Goal: Transaction & Acquisition: Book appointment/travel/reservation

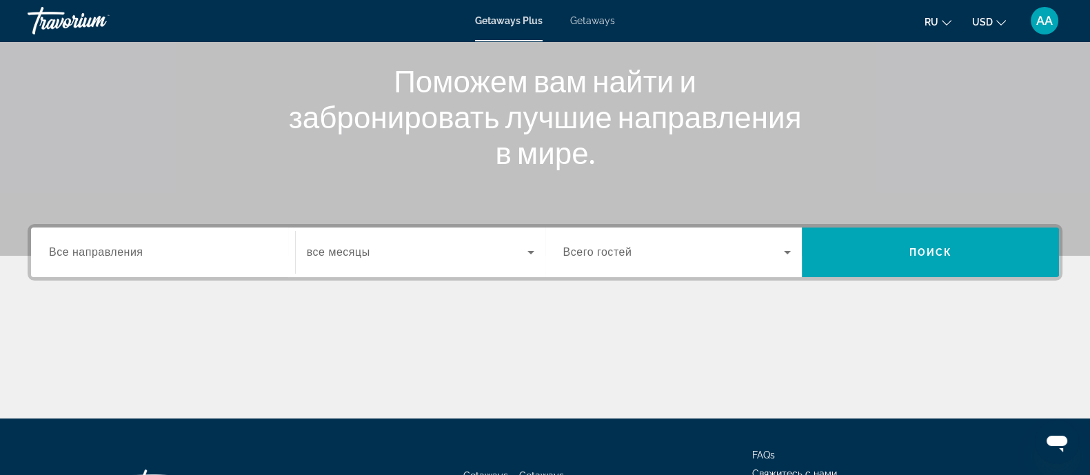
scroll to position [172, 0]
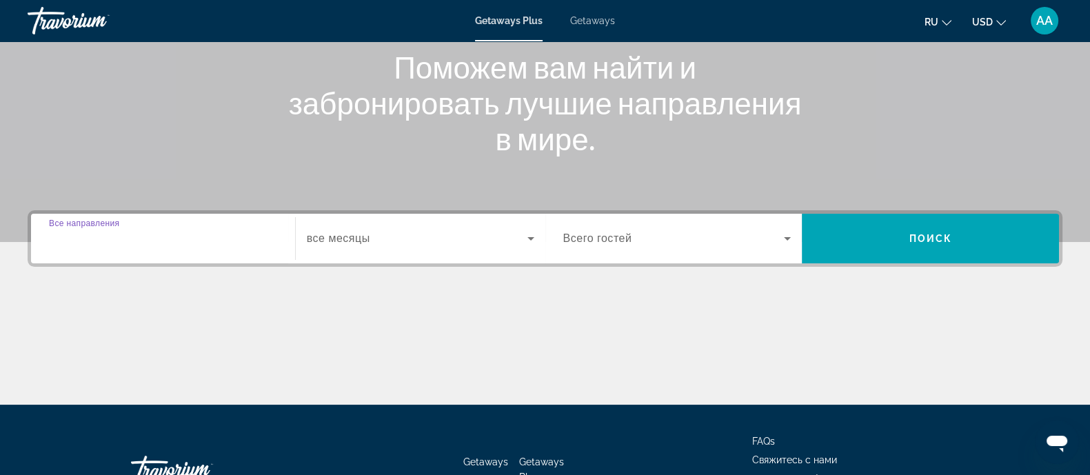
click at [150, 241] on input "Destination Все направления" at bounding box center [163, 239] width 228 height 17
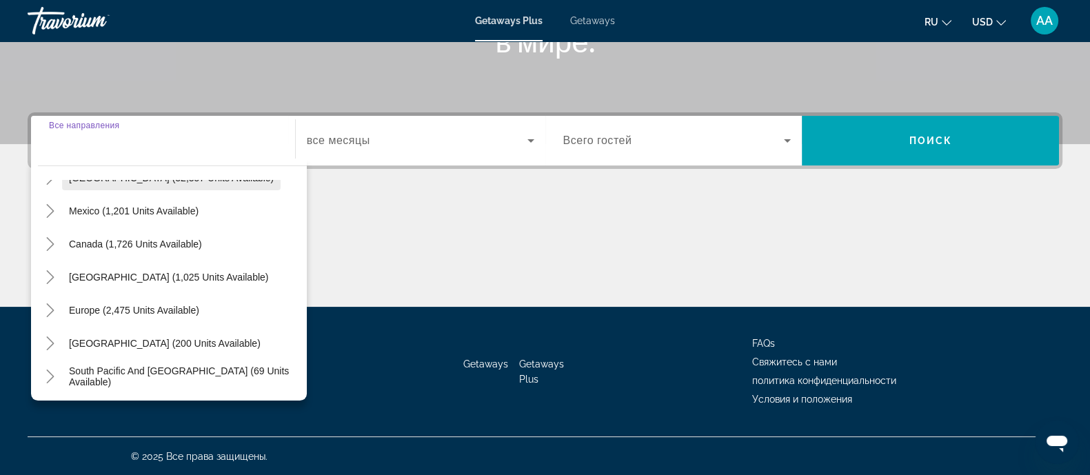
scroll to position [86, 0]
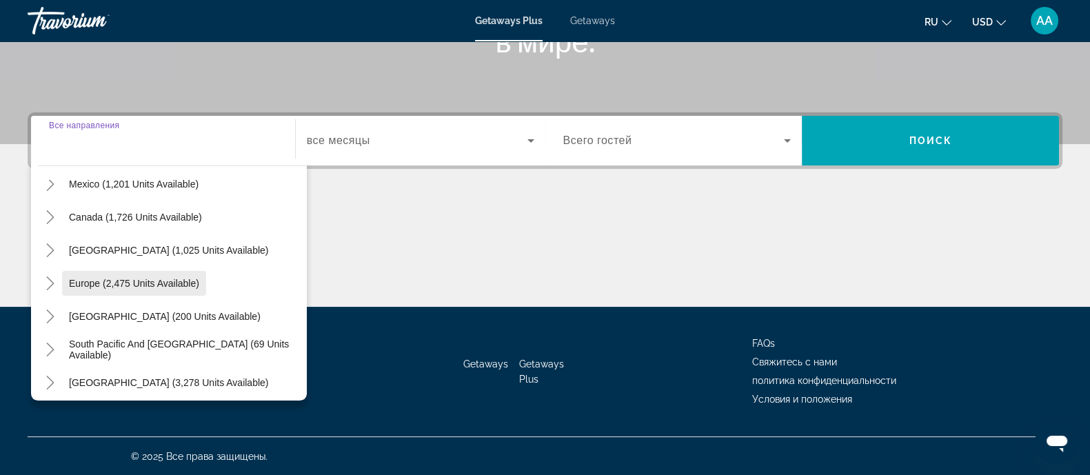
click at [146, 279] on span "Europe (2,475 units available)" at bounding box center [134, 283] width 130 height 11
type input "**********"
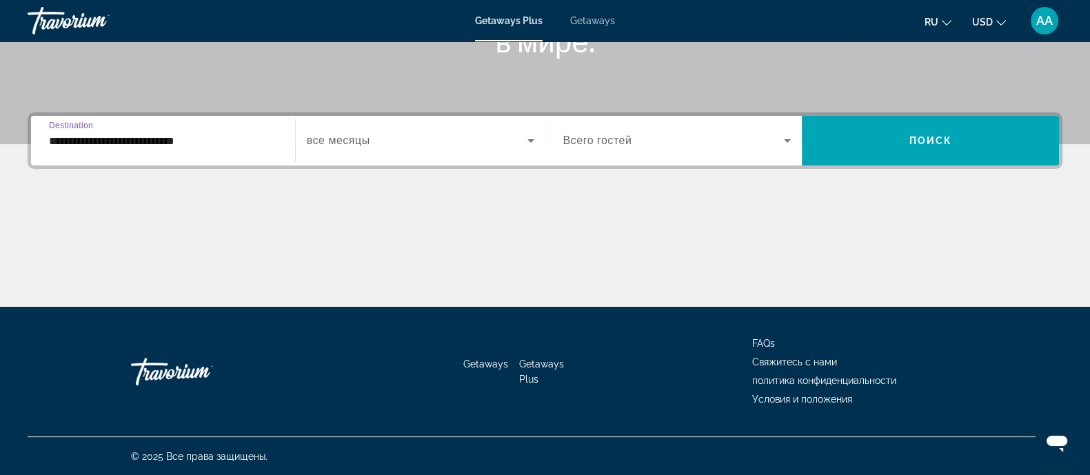
click at [381, 139] on span "Search widget" at bounding box center [417, 140] width 221 height 17
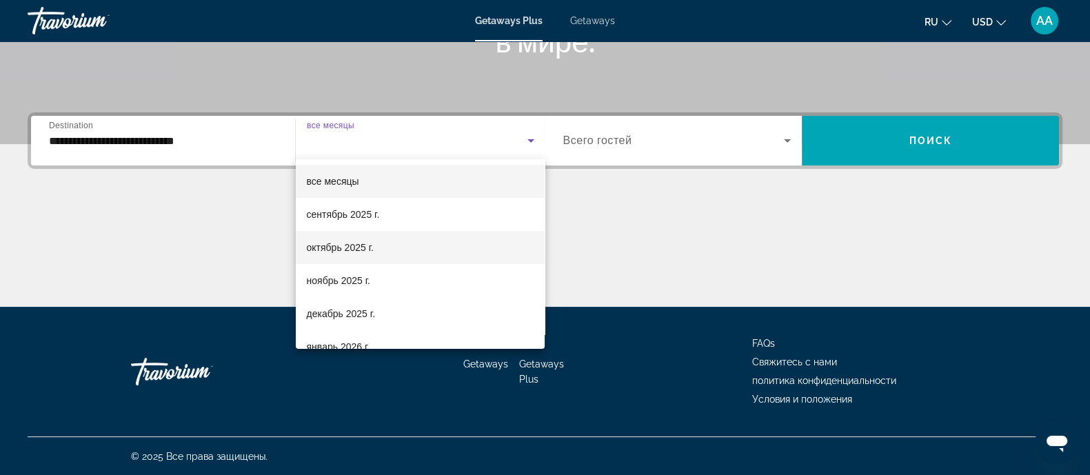
click at [355, 253] on span "октябрь 2025 г." at bounding box center [340, 247] width 67 height 17
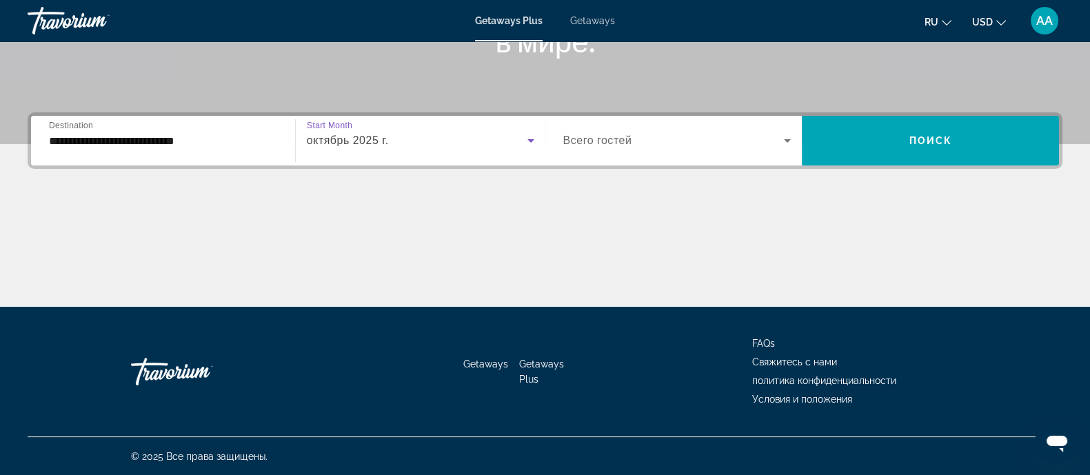
click at [791, 142] on icon "Search widget" at bounding box center [787, 140] width 17 height 17
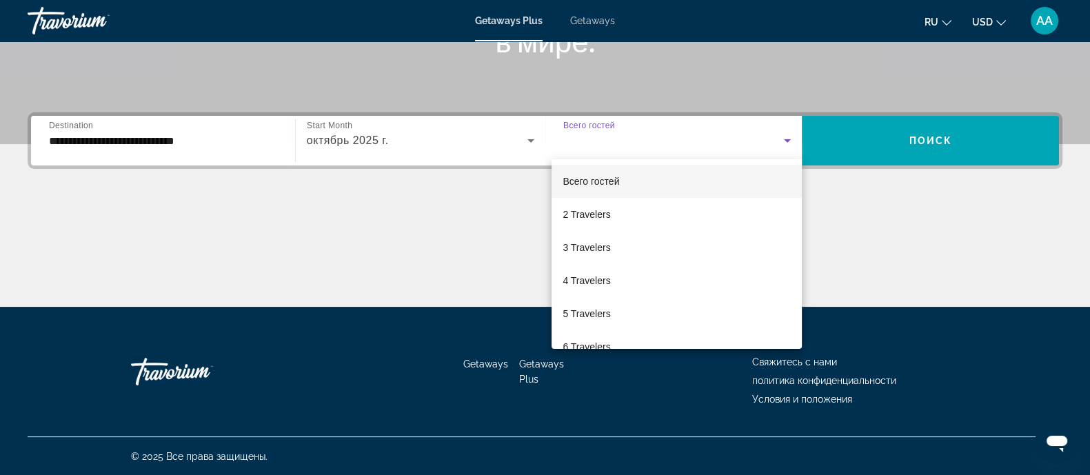
click at [915, 135] on div at bounding box center [545, 237] width 1090 height 475
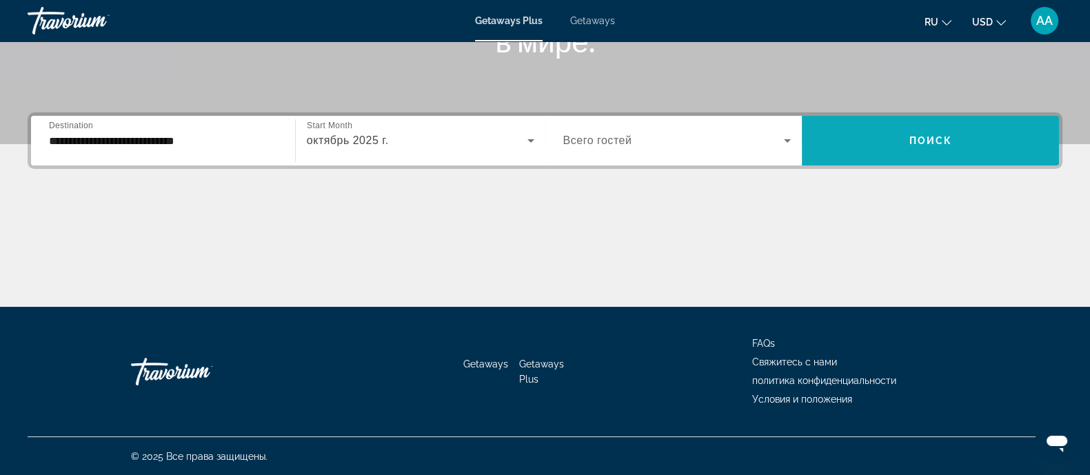
click at [935, 141] on span "Поиск" at bounding box center [930, 140] width 43 height 11
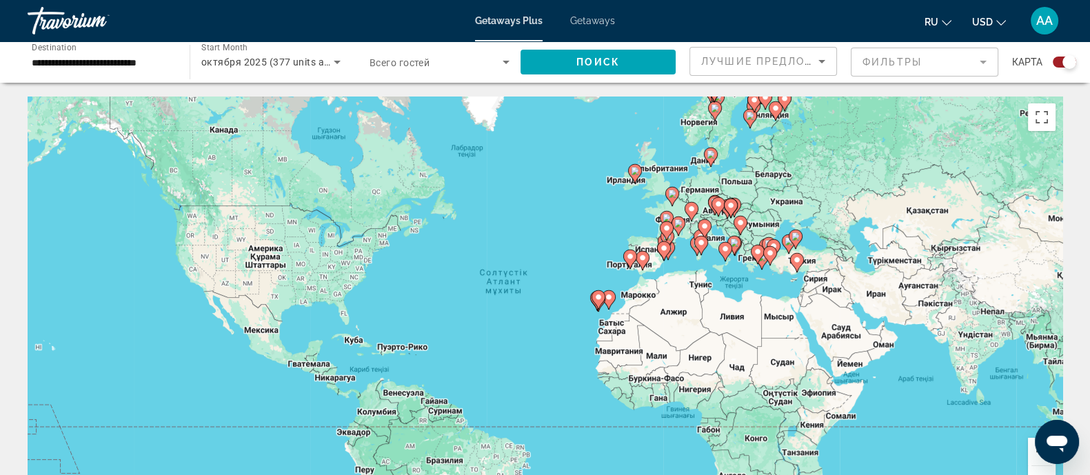
click at [837, 322] on div "Пернетақта арқылы сүйреуді іске қосу үшін Alt + Enter пернелерін басыңыз. Перне…" at bounding box center [545, 304] width 1035 height 414
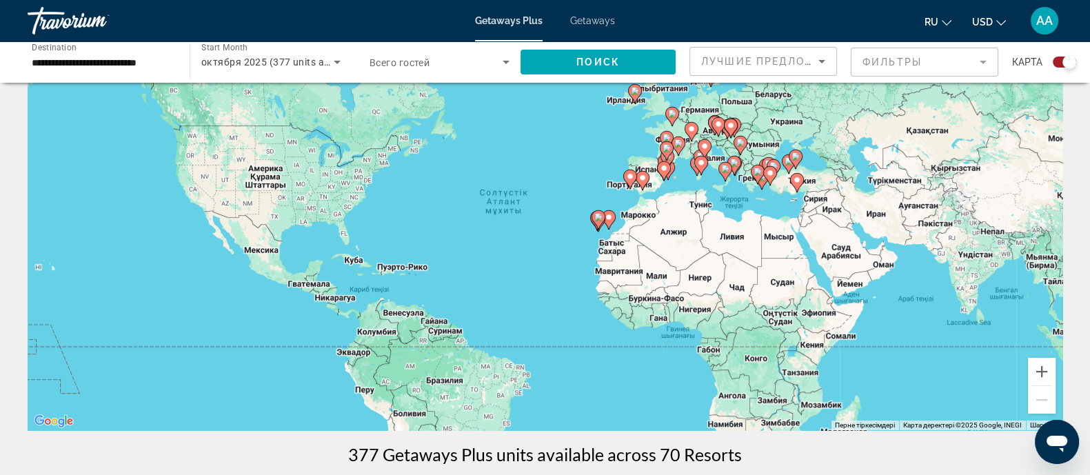
scroll to position [172, 0]
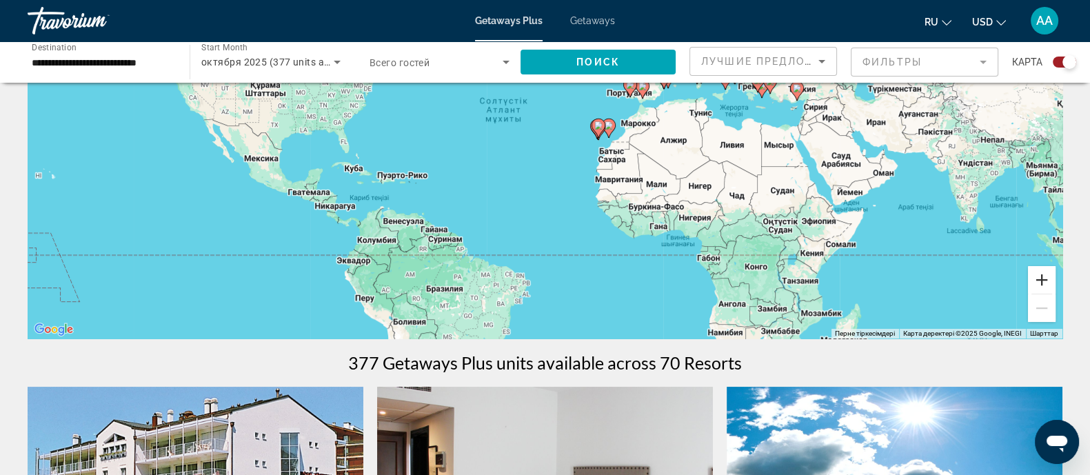
click at [1042, 280] on button "Ұлғайту" at bounding box center [1042, 280] width 28 height 28
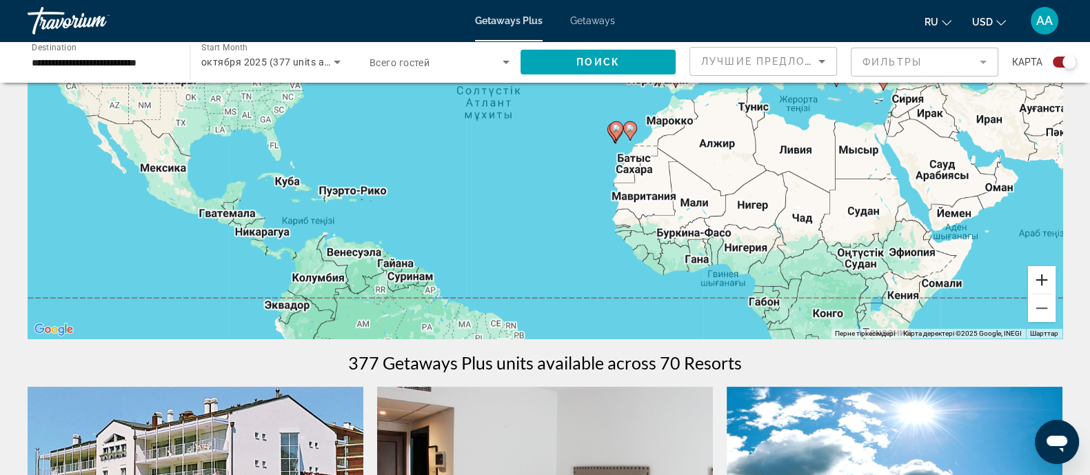
click at [1042, 280] on button "Ұлғайту" at bounding box center [1042, 280] width 28 height 28
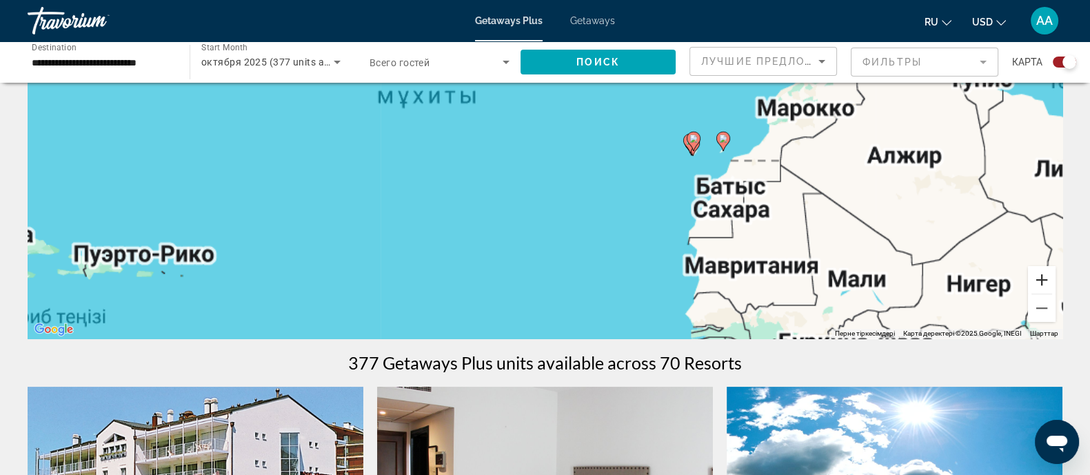
click at [1042, 280] on button "Ұлғайту" at bounding box center [1042, 280] width 28 height 28
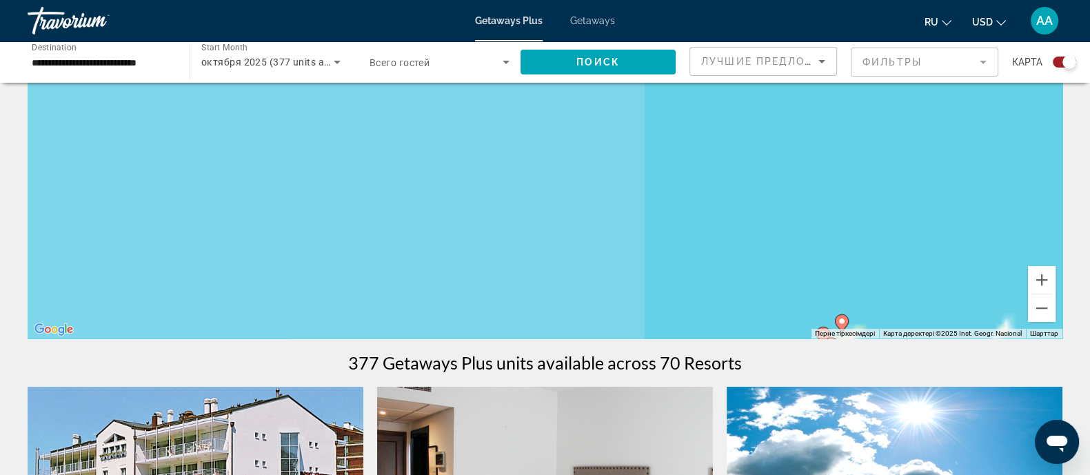
drag, startPoint x: 853, startPoint y: 219, endPoint x: 297, endPoint y: 308, distance: 563.0
click at [297, 308] on div "Пернетақта арқылы сүйреуді іске қосу үшін Alt + Enter пернелерін басыңыз. Перне…" at bounding box center [545, 132] width 1035 height 414
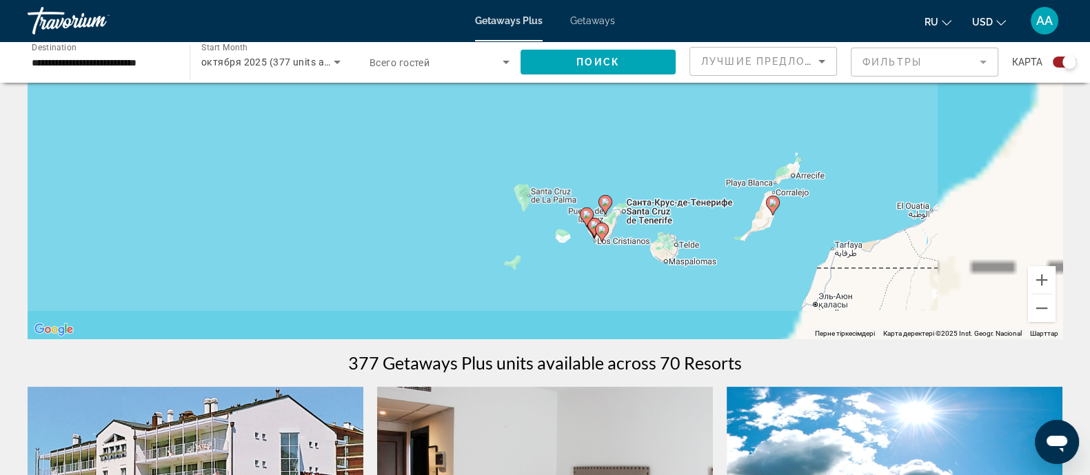
drag, startPoint x: 546, startPoint y: 114, endPoint x: 515, endPoint y: 94, distance: 36.9
click at [515, 94] on div "Пернетақта арқылы сүйреуді іске қосу үшін Alt + Enter пернелерін басыңыз. Перне…" at bounding box center [545, 132] width 1035 height 414
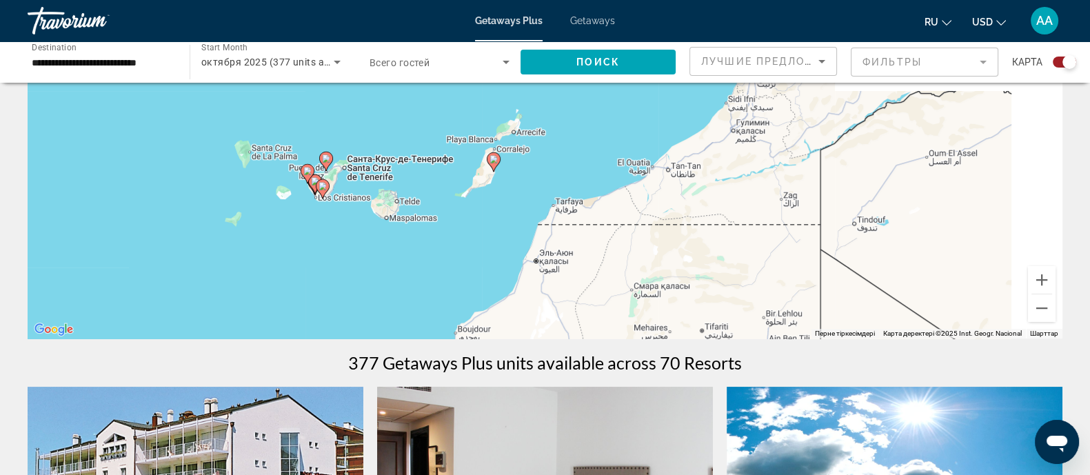
drag, startPoint x: 776, startPoint y: 285, endPoint x: 493, endPoint y: 239, distance: 286.4
click at [493, 239] on div "Пернетақта арқылы сүйреуді іске қосу үшін Alt + Enter пернелерін басыңыз. Перне…" at bounding box center [545, 132] width 1035 height 414
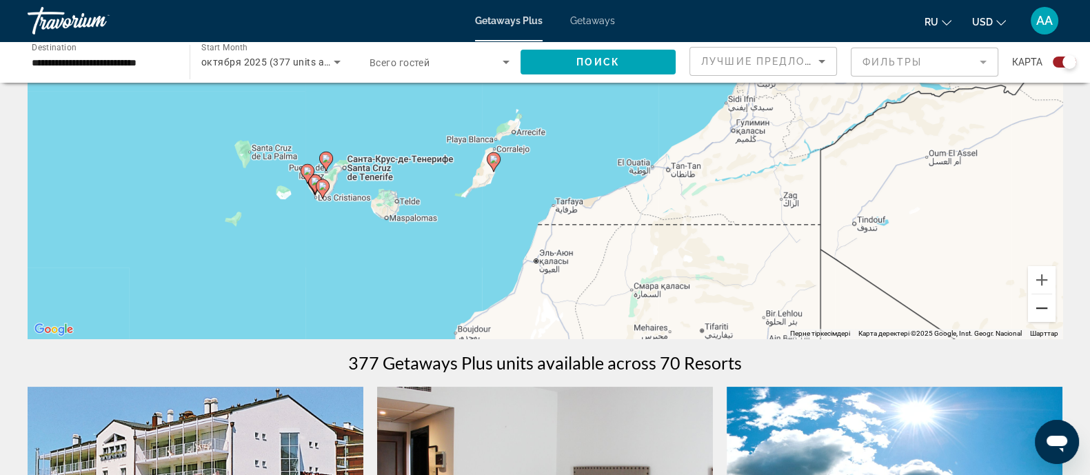
click at [1035, 305] on button "Кішірейту" at bounding box center [1042, 309] width 28 height 28
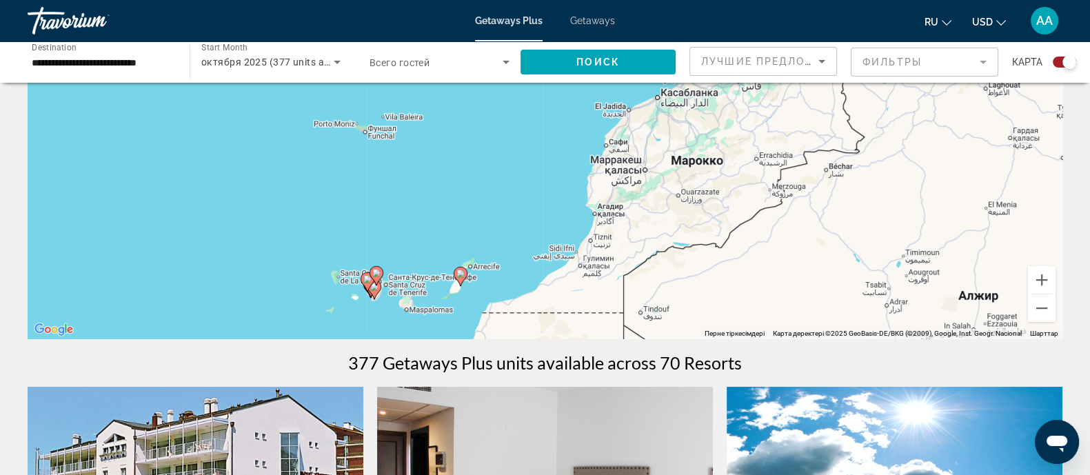
drag, startPoint x: 741, startPoint y: 234, endPoint x: 715, endPoint y: 299, distance: 70.2
click at [706, 328] on div "Пернетақта арқылы сүйреуді іске қосу үшін Alt + Enter пернелерін басыңыз. Перне…" at bounding box center [545, 132] width 1035 height 414
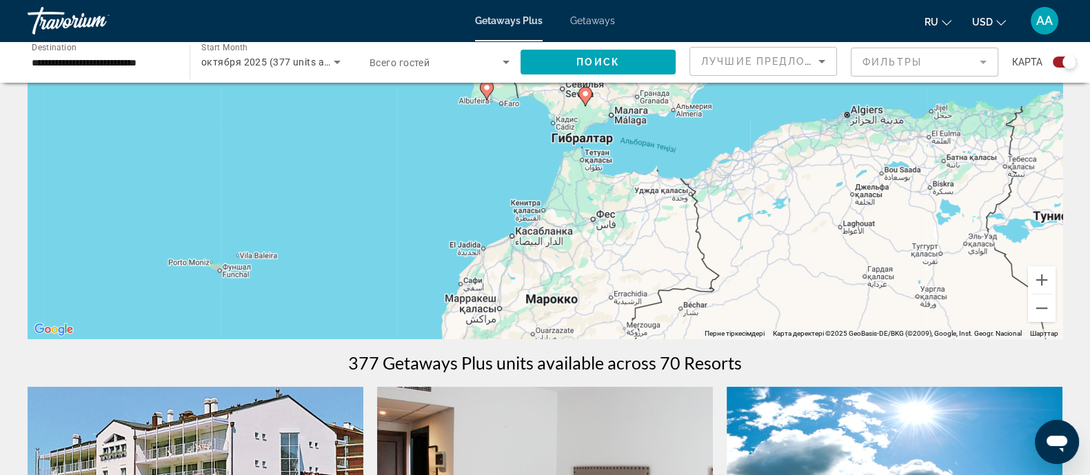
drag, startPoint x: 761, startPoint y: 162, endPoint x: 617, endPoint y: 301, distance: 201.0
click at [617, 301] on div "Пернетақта арқылы сүйреуді іске қосу үшін Alt + Enter пернелерін басыңыз. Перне…" at bounding box center [545, 132] width 1035 height 414
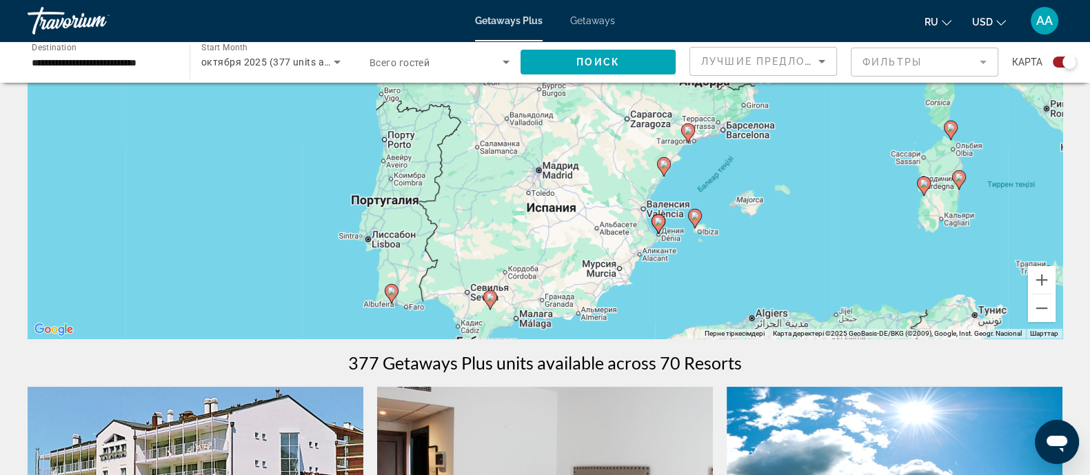
drag, startPoint x: 731, startPoint y: 170, endPoint x: 657, endPoint y: 339, distance: 185.3
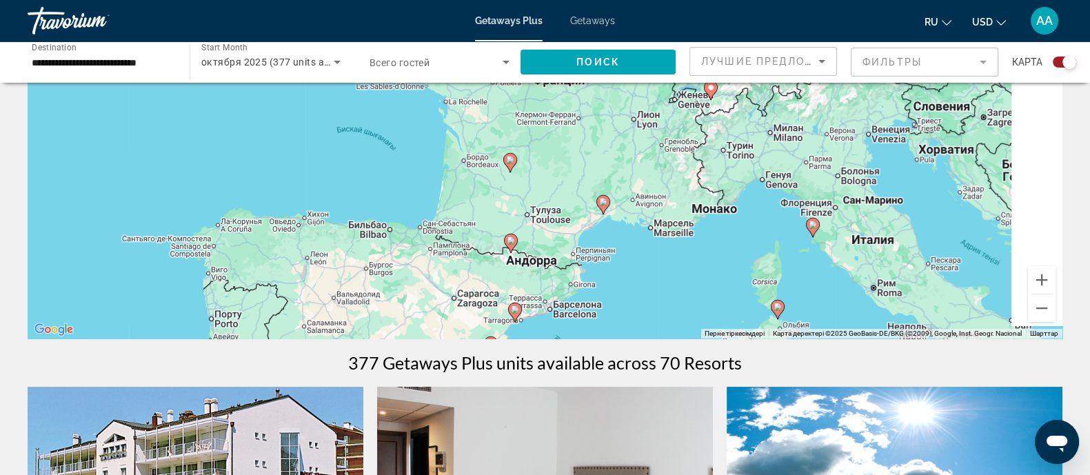
drag, startPoint x: 813, startPoint y: 158, endPoint x: 649, endPoint y: 320, distance: 230.2
click at [649, 320] on div "Пернетақта арқылы сүйреуді іске қосу үшін Alt + Enter пернелерін басыңыз. Перне…" at bounding box center [545, 132] width 1035 height 414
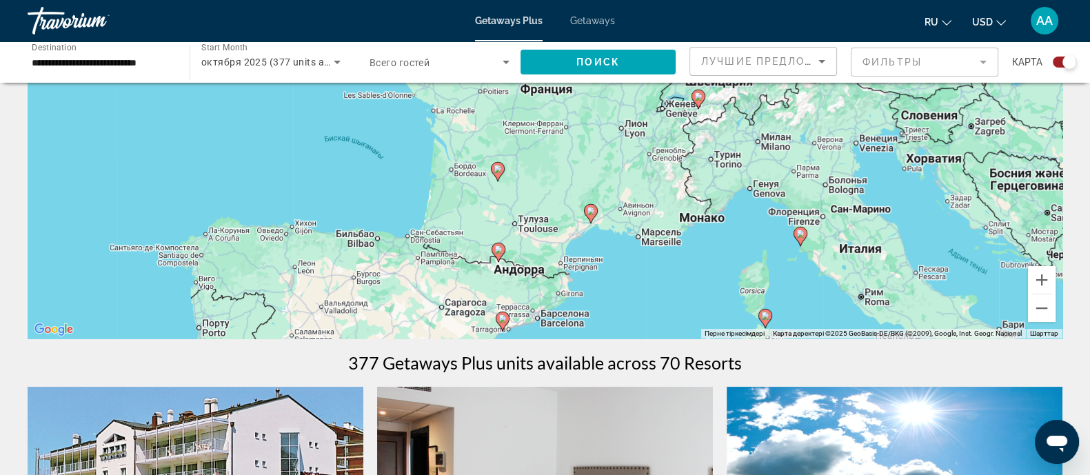
drag, startPoint x: 797, startPoint y: 150, endPoint x: 784, endPoint y: 164, distance: 19.1
click at [784, 164] on div "Пернетақта арқылы сүйреуді іске қосу үшін Alt + Enter пернелерін басыңыз. Перне…" at bounding box center [545, 132] width 1035 height 414
click at [1042, 303] on button "Кішірейту" at bounding box center [1042, 309] width 28 height 28
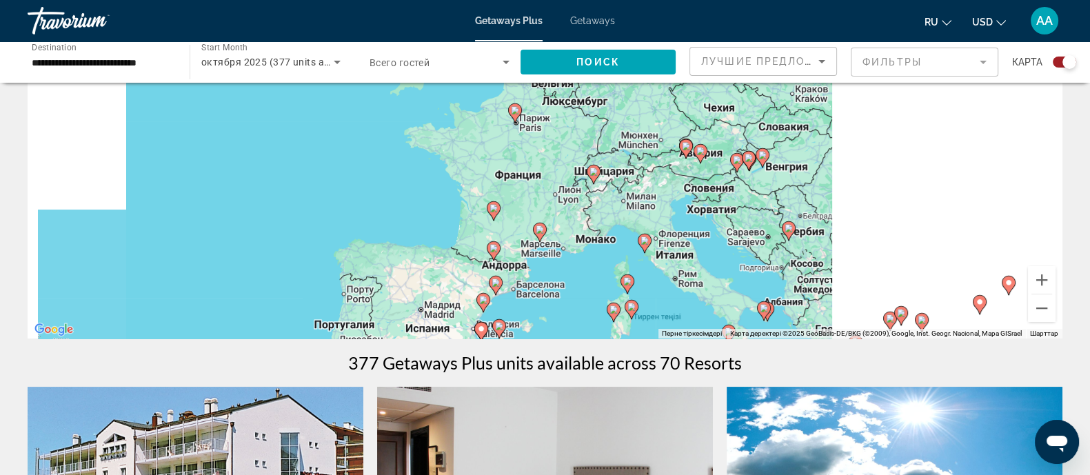
drag, startPoint x: 727, startPoint y: 152, endPoint x: 697, endPoint y: 217, distance: 71.9
click at [697, 217] on div "Пернетақта арқылы сүйреуді іске қосу үшін Alt + Enter пернелерін басыңыз. Перне…" at bounding box center [545, 132] width 1035 height 414
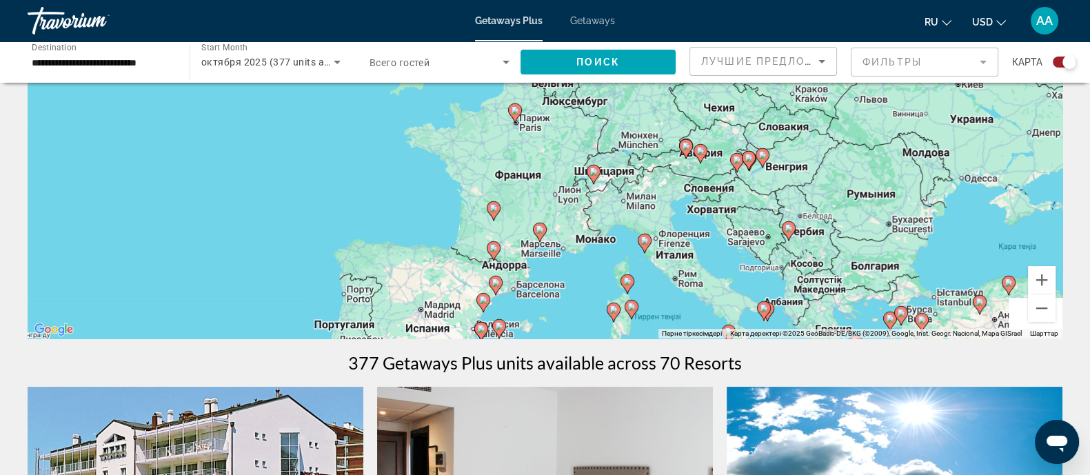
click at [515, 106] on image "Main content" at bounding box center [515, 110] width 8 height 8
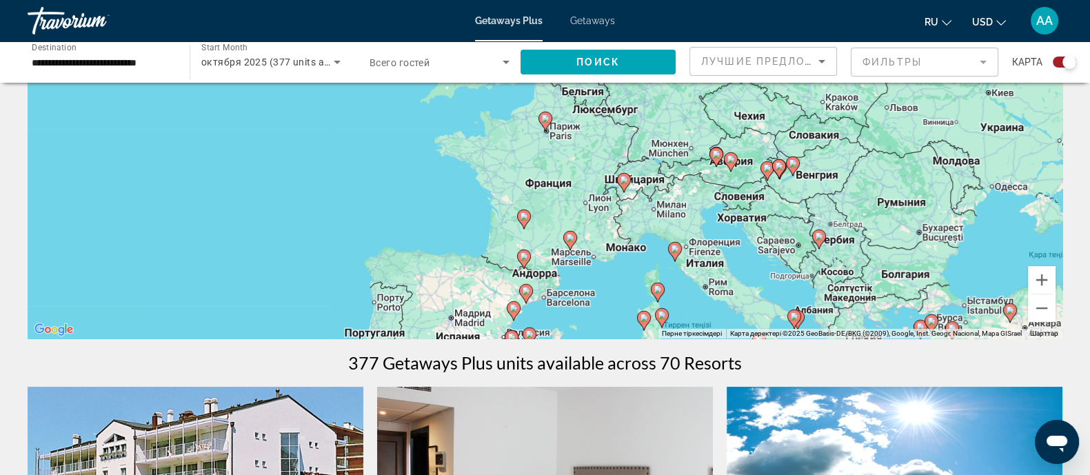
click at [545, 124] on icon "Main content" at bounding box center [545, 121] width 12 height 18
type input "**********"
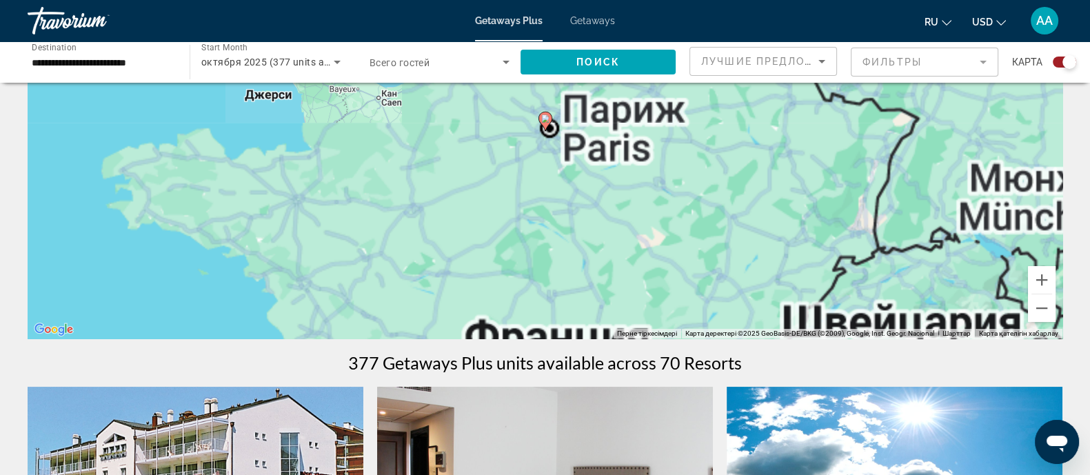
click at [547, 118] on image "Main content" at bounding box center [545, 118] width 8 height 8
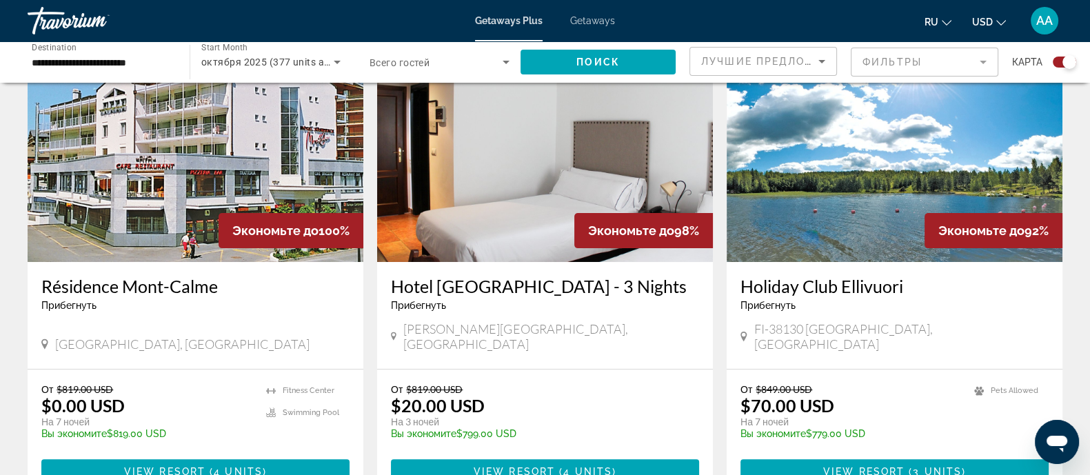
scroll to position [431, 0]
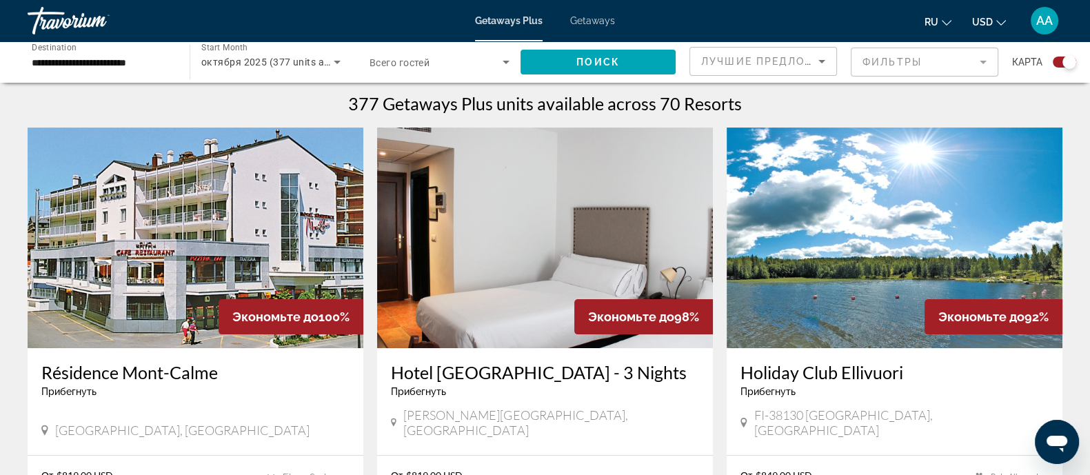
click at [916, 68] on mat-form-field "Фильтры" at bounding box center [925, 62] width 148 height 29
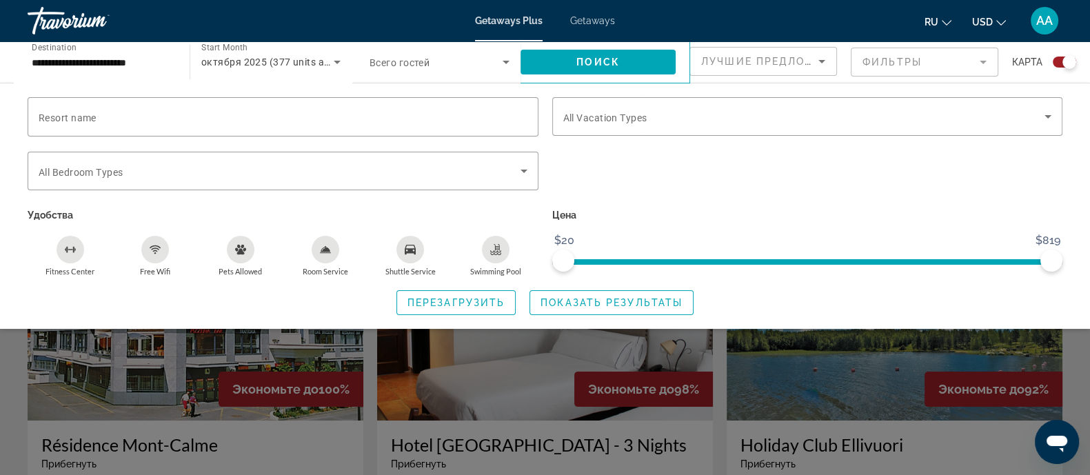
scroll to position [344, 0]
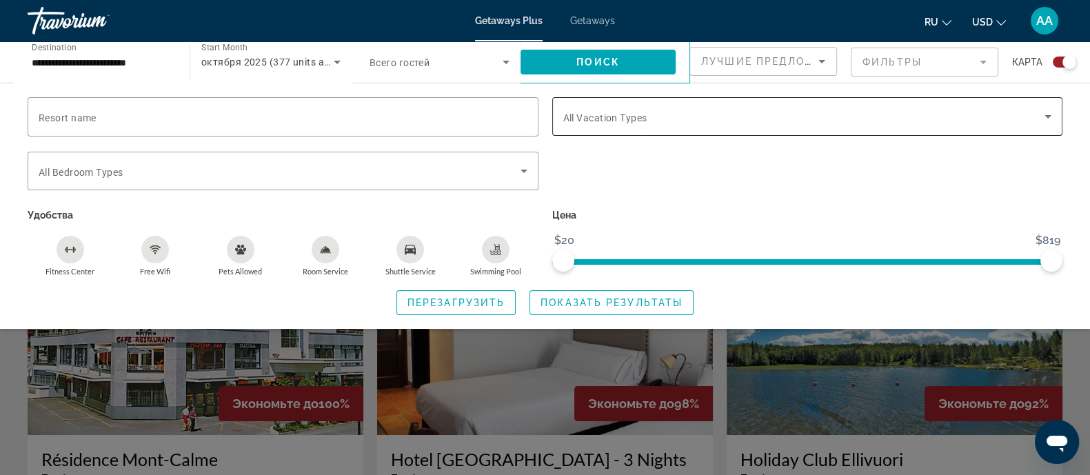
click at [630, 117] on span "All Vacation Types" at bounding box center [606, 117] width 84 height 11
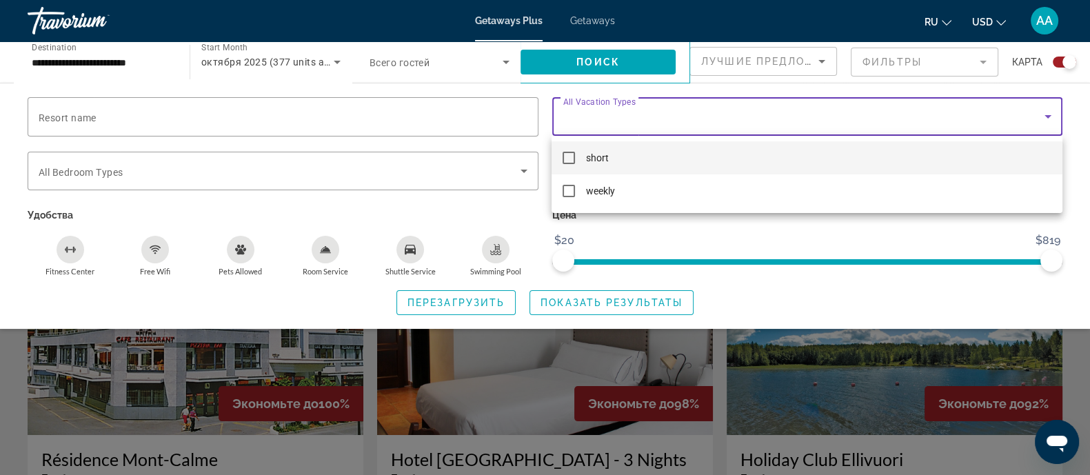
click at [630, 117] on div at bounding box center [545, 237] width 1090 height 475
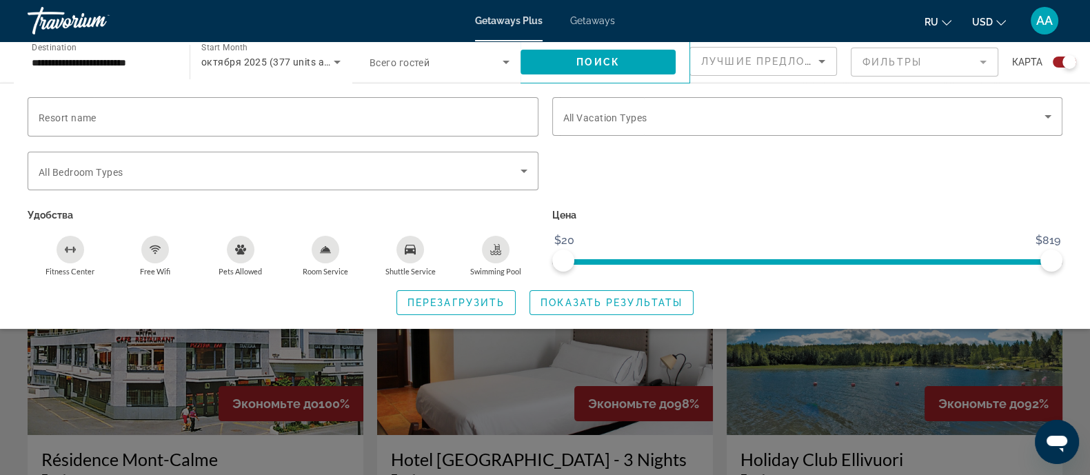
click at [931, 60] on mat-form-field "Фильтры" at bounding box center [925, 62] width 148 height 29
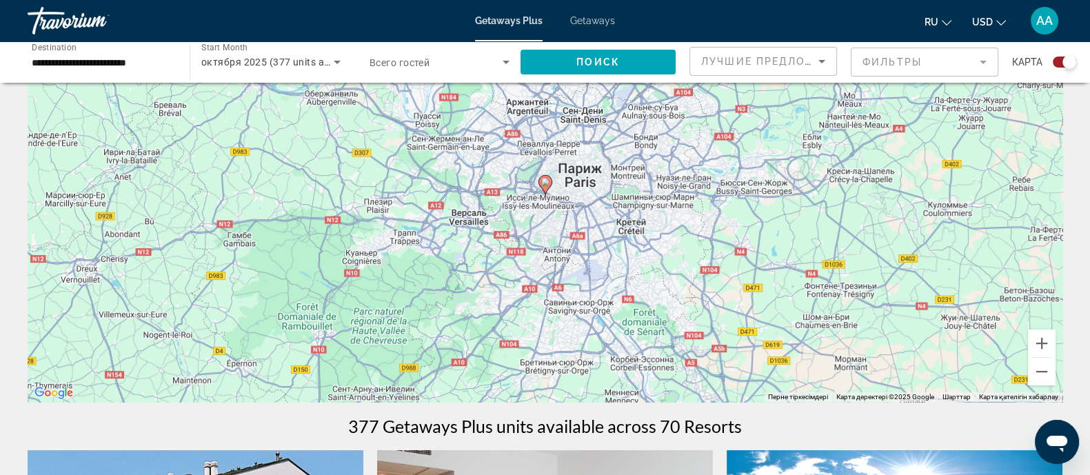
scroll to position [86, 0]
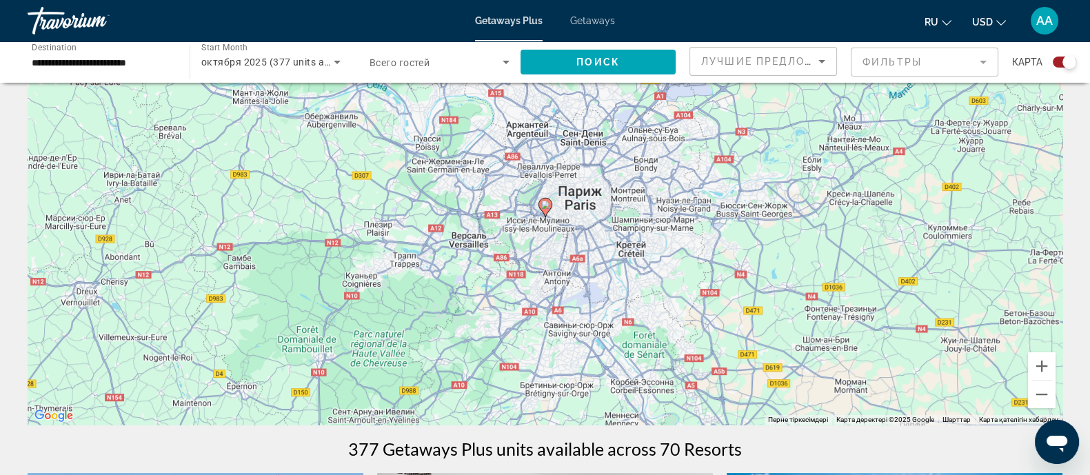
click at [783, 67] on div "Лучшие предложения" at bounding box center [759, 61] width 117 height 17
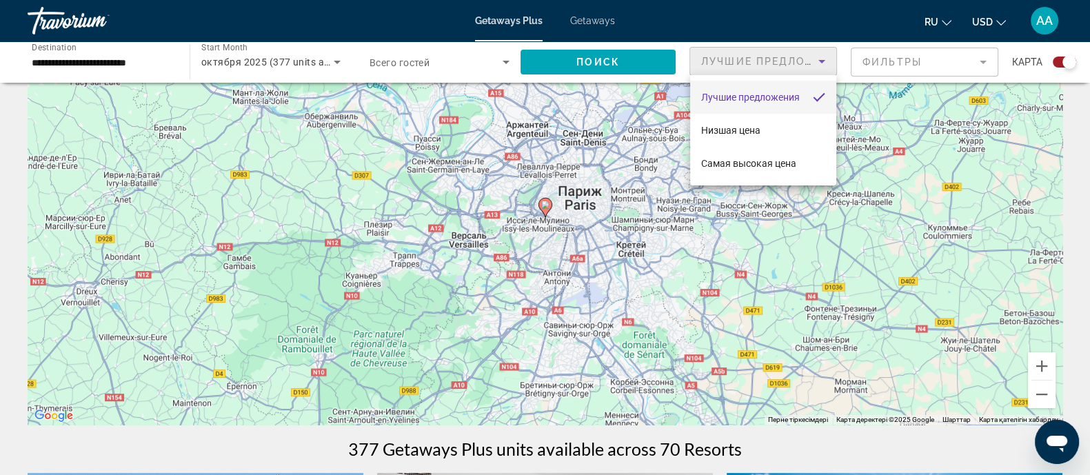
click at [783, 67] on div at bounding box center [545, 237] width 1090 height 475
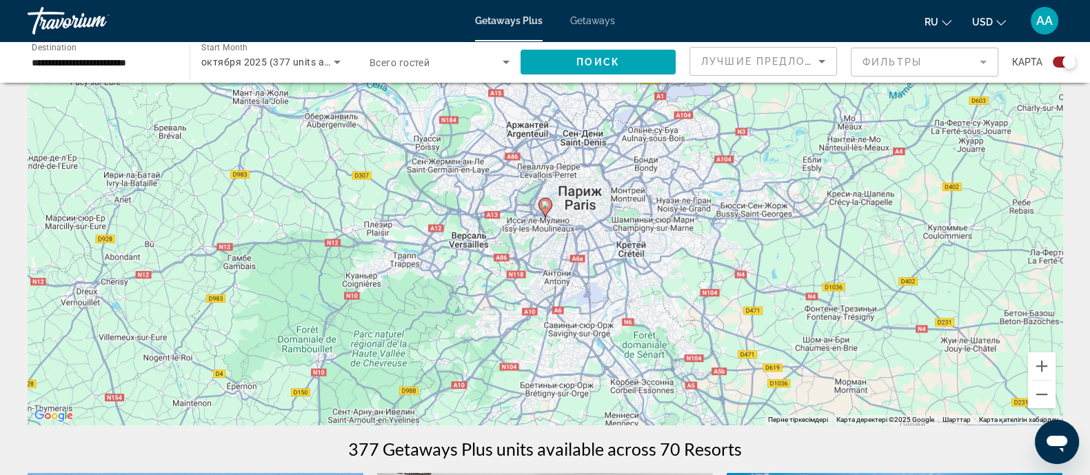
click at [879, 60] on mat-form-field "Фильтры" at bounding box center [925, 62] width 148 height 29
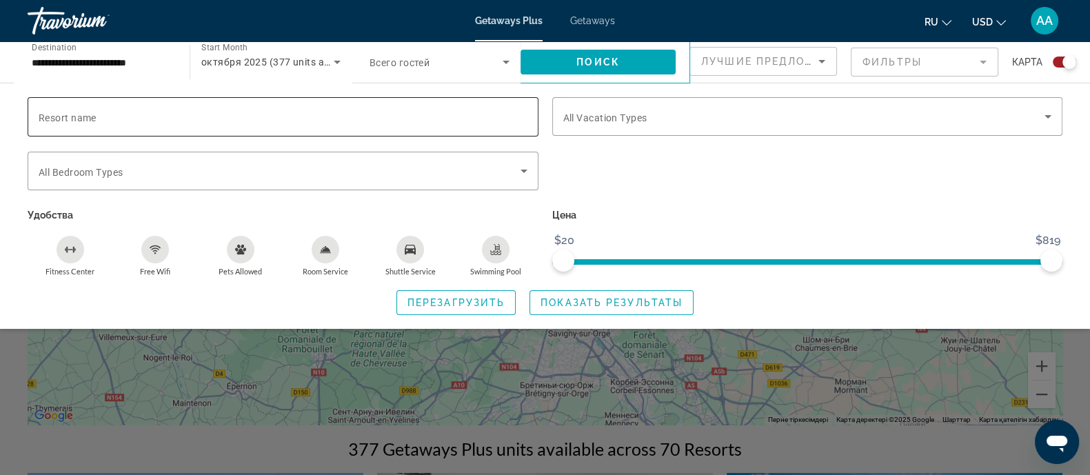
click at [426, 116] on input "Resort name" at bounding box center [283, 117] width 489 height 17
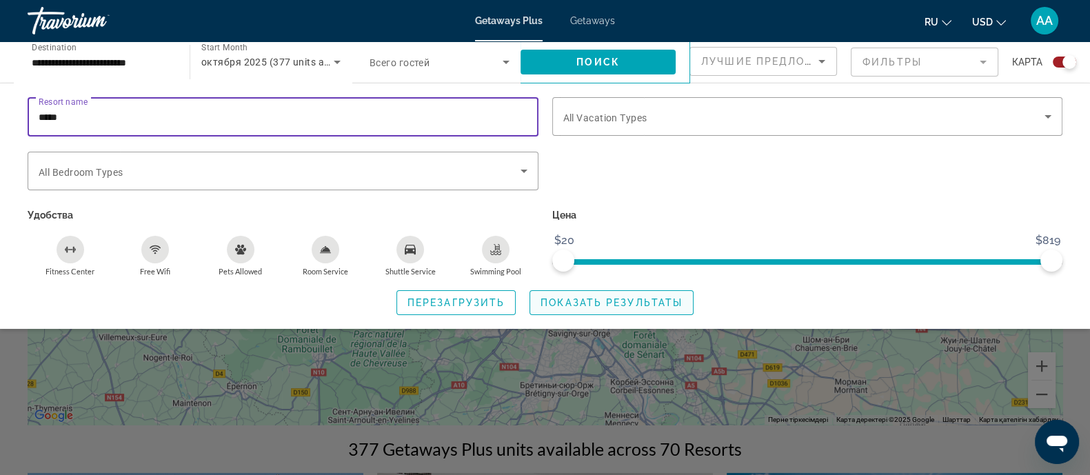
type input "*****"
click at [617, 304] on span "Показать результаты" at bounding box center [612, 302] width 142 height 11
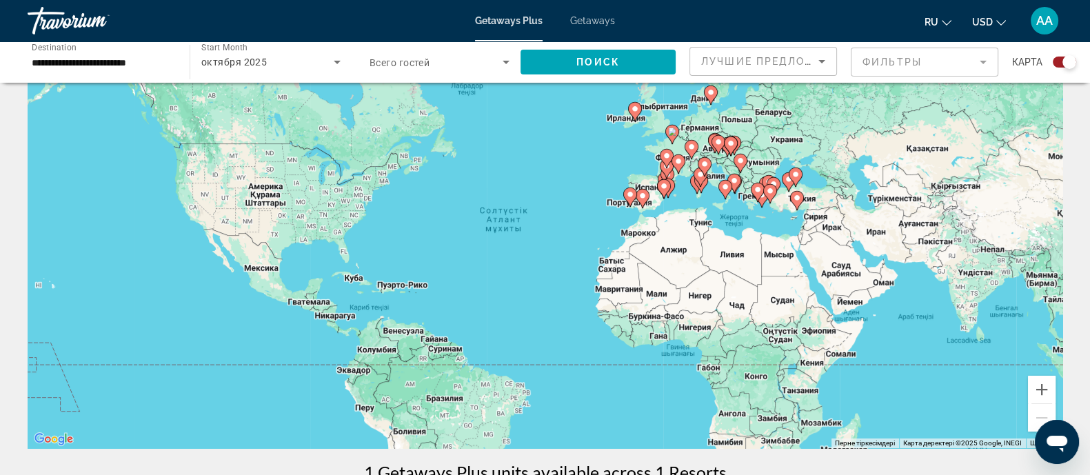
scroll to position [86, 0]
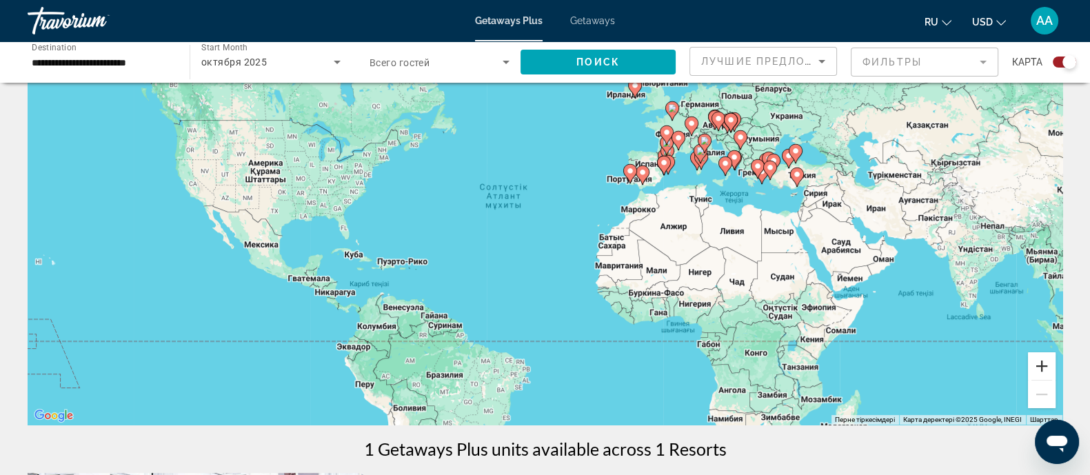
click at [1039, 370] on button "Ұлғайту" at bounding box center [1042, 366] width 28 height 28
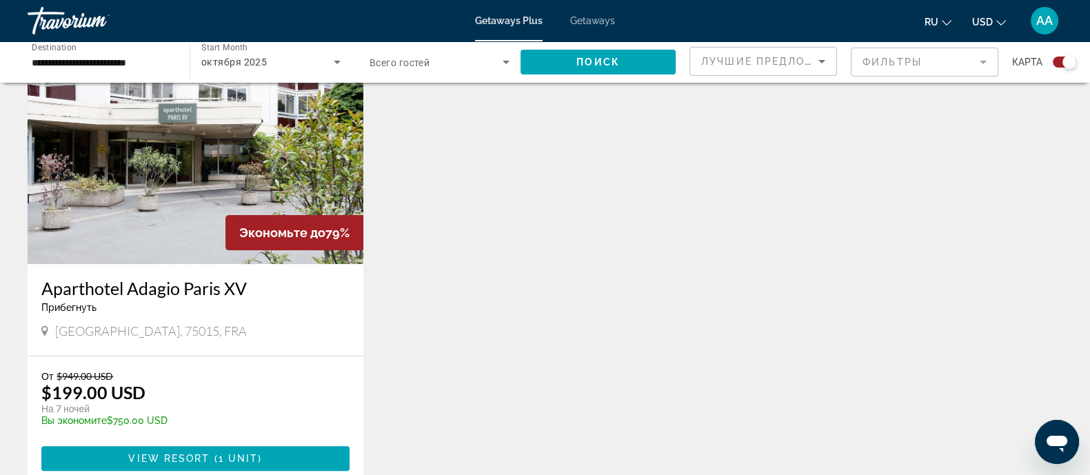
scroll to position [517, 0]
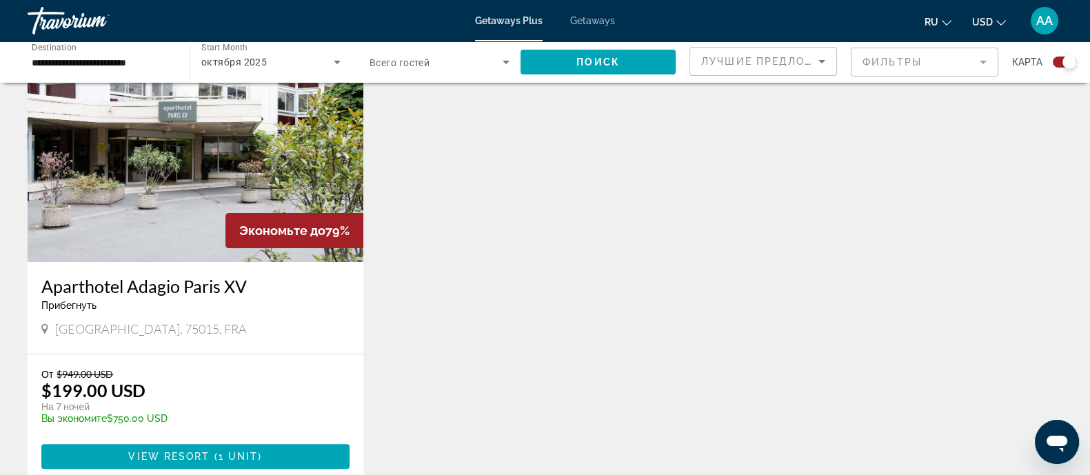
click at [168, 181] on img "Main content" at bounding box center [196, 151] width 336 height 221
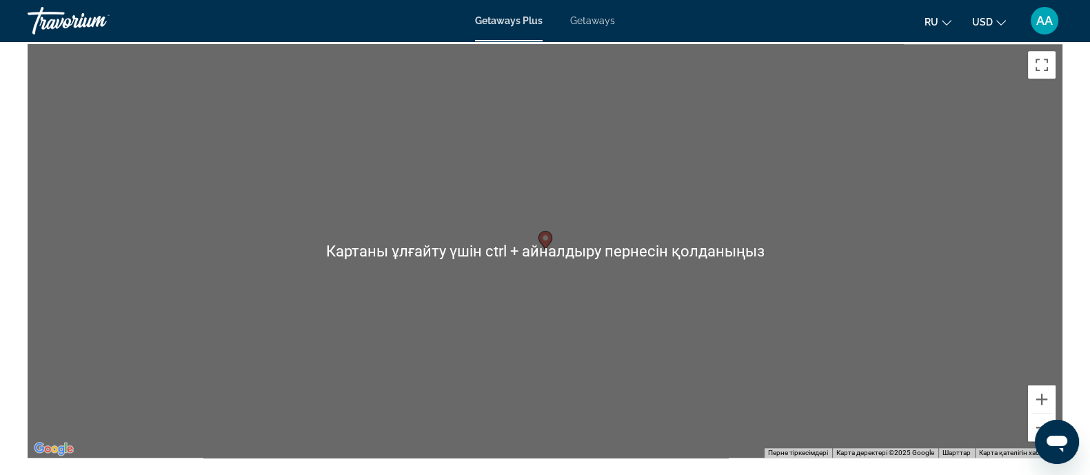
scroll to position [1552, 0]
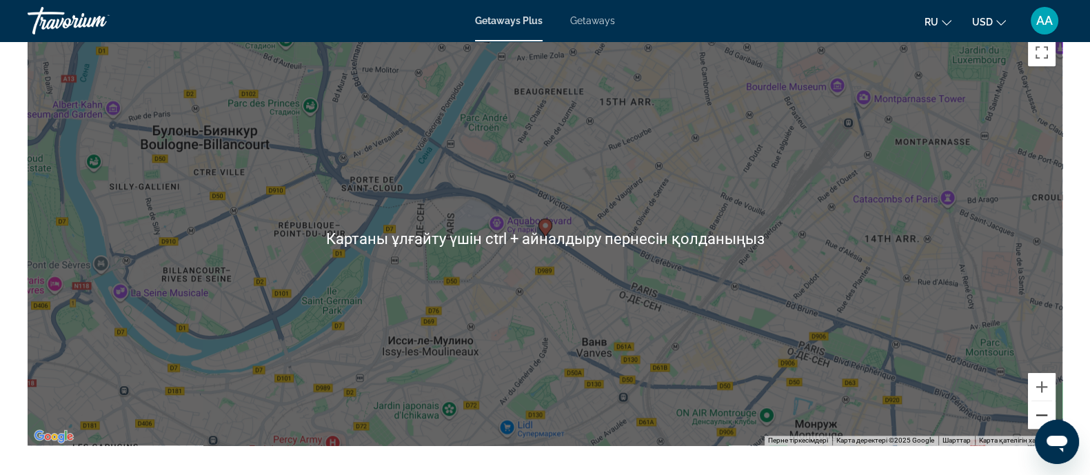
click at [1040, 412] on button "Кішірейту" at bounding box center [1042, 415] width 28 height 28
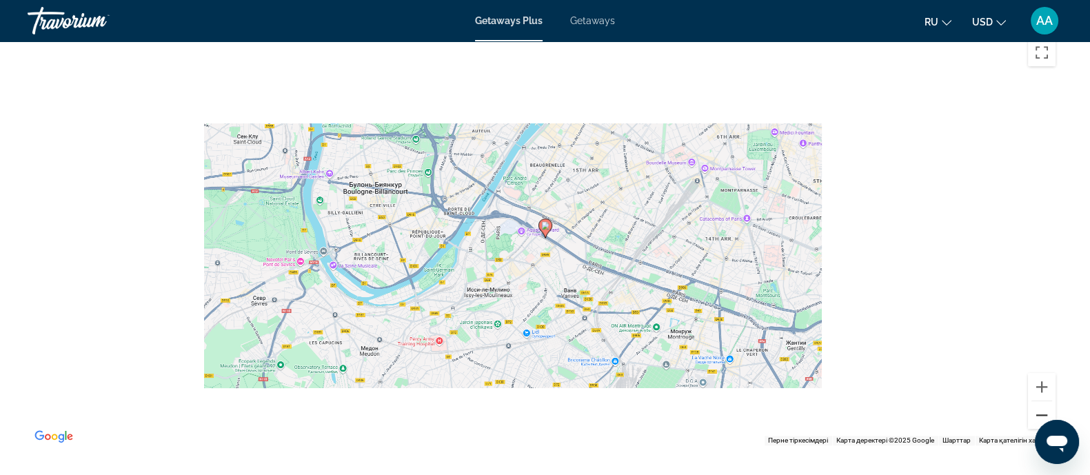
click at [1040, 412] on button "Кішірейту" at bounding box center [1042, 415] width 28 height 28
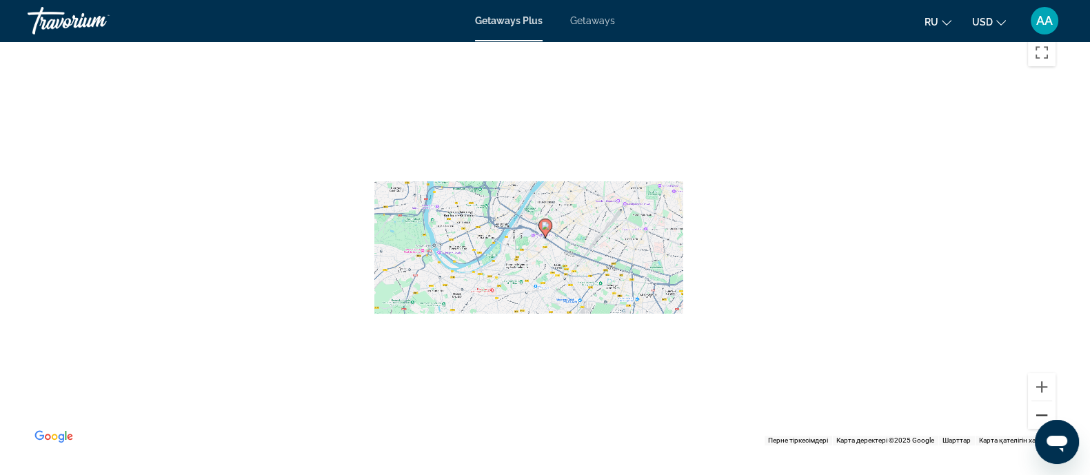
click at [1040, 411] on button "Кішірейту" at bounding box center [1042, 415] width 28 height 28
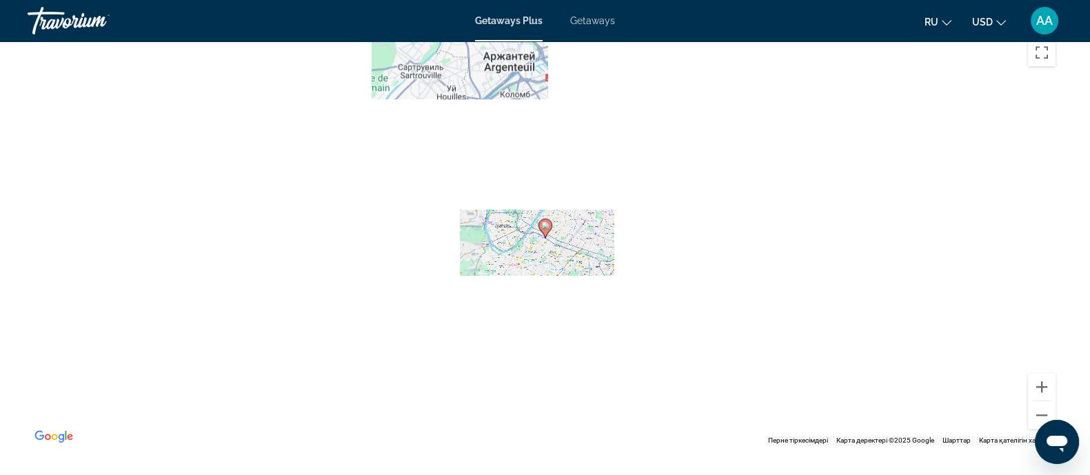
click at [597, 21] on span "Getaways" at bounding box center [592, 20] width 45 height 11
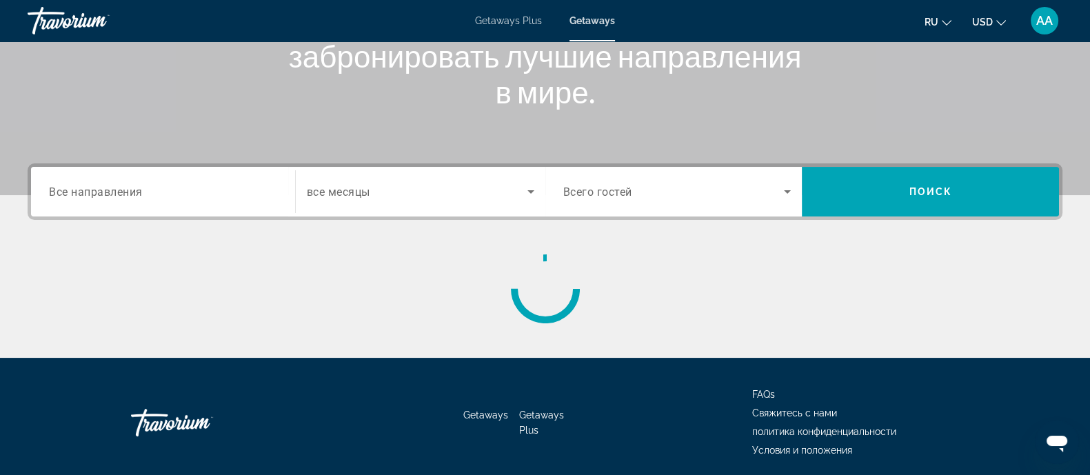
scroll to position [259, 0]
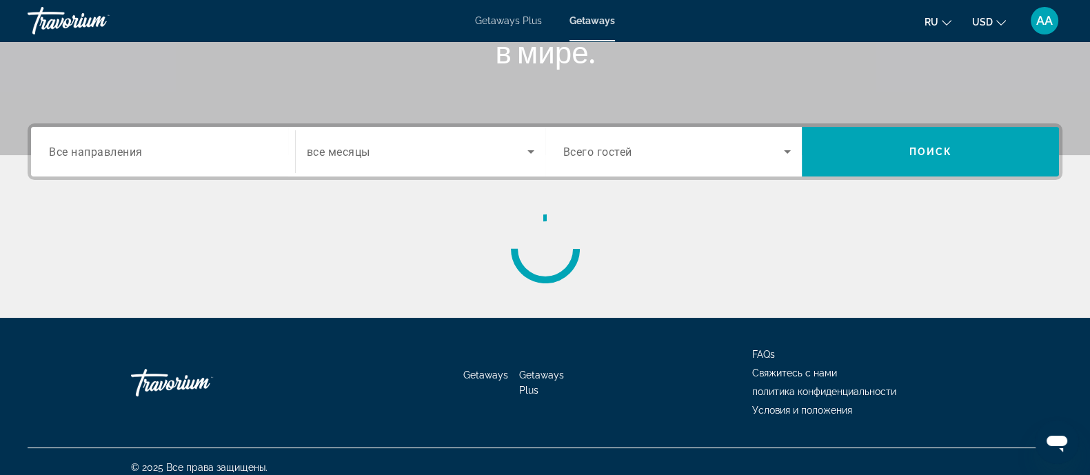
click at [131, 160] on div "Search widget" at bounding box center [163, 151] width 228 height 39
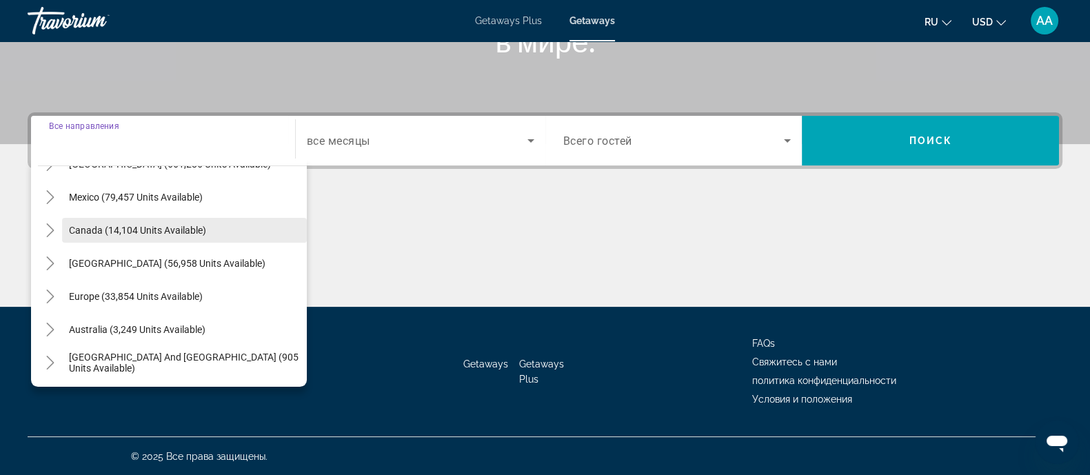
scroll to position [86, 0]
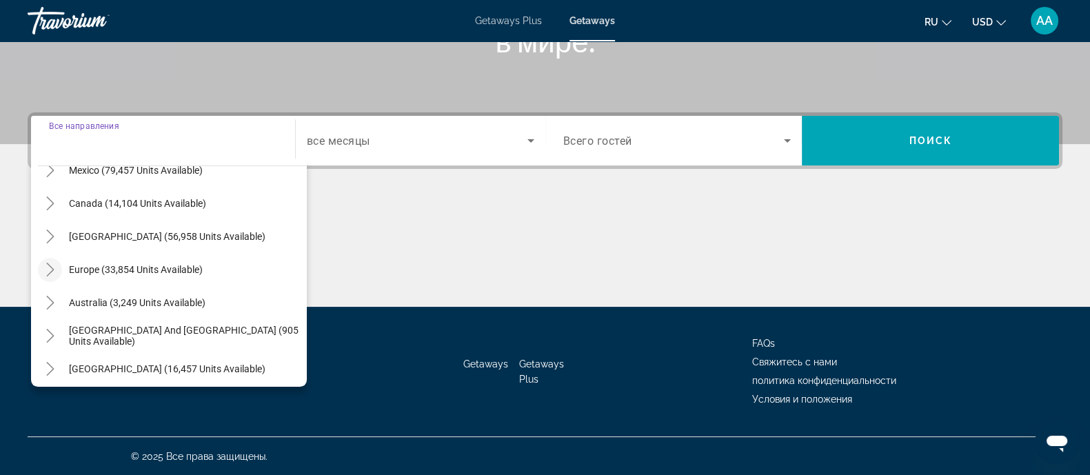
click at [50, 267] on icon "Toggle Europe (33,854 units available)" at bounding box center [50, 270] width 14 height 14
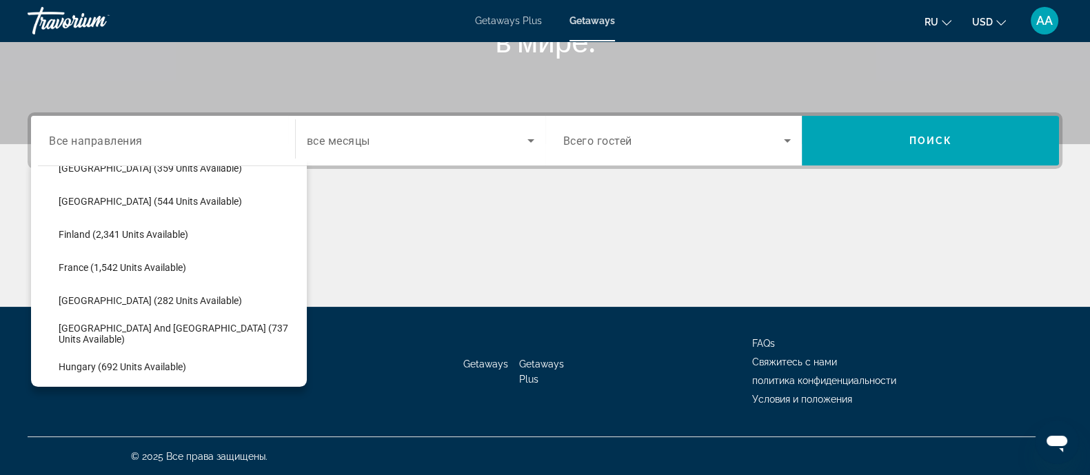
scroll to position [344, 0]
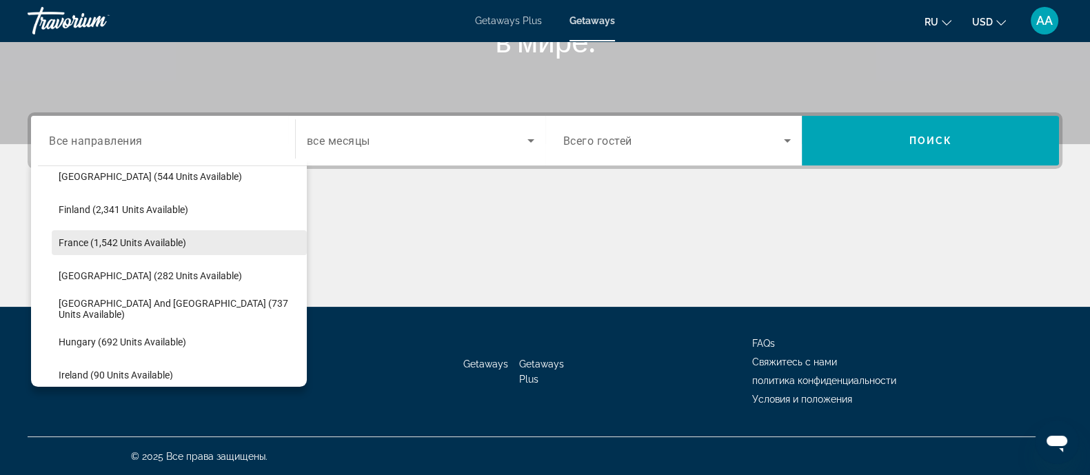
click at [145, 244] on span "France (1,542 units available)" at bounding box center [123, 242] width 128 height 11
type input "**********"
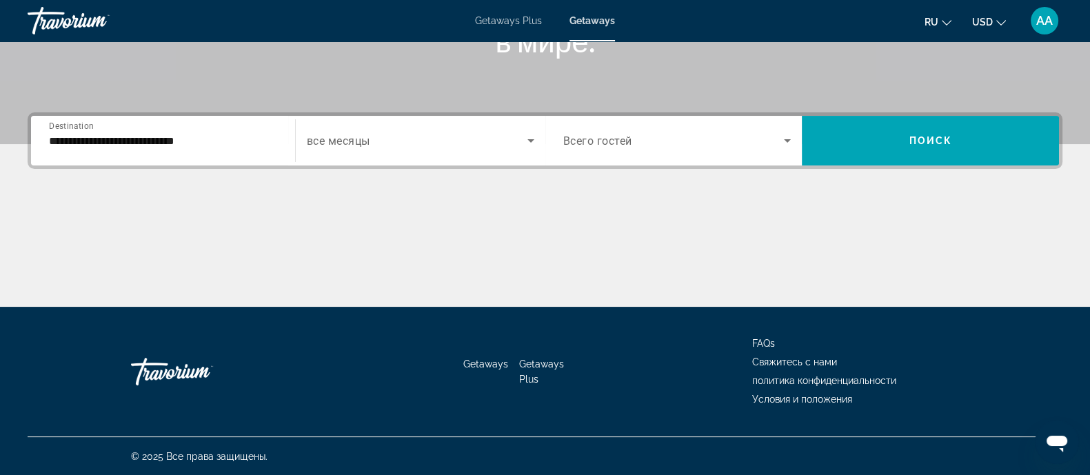
click at [358, 143] on span "все месяцы" at bounding box center [338, 141] width 63 height 13
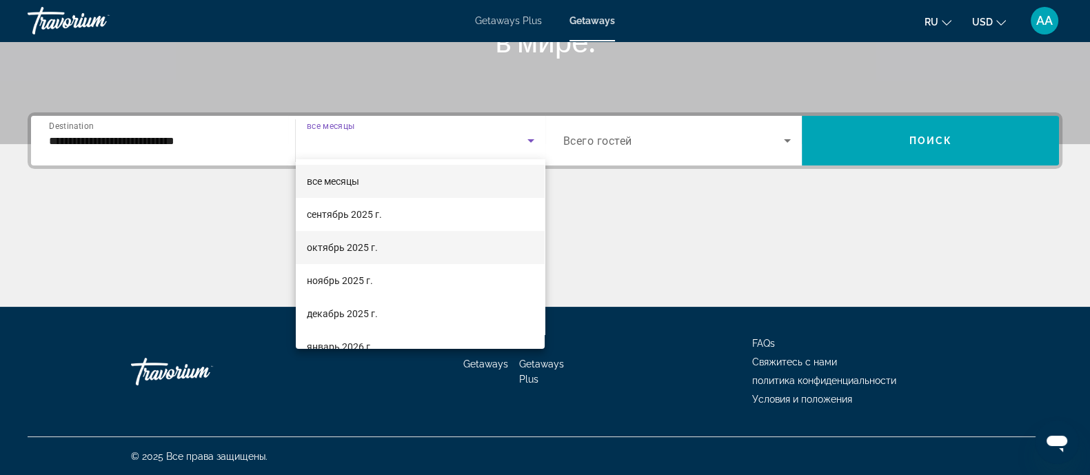
click at [335, 243] on span "октябрь 2025 г." at bounding box center [342, 247] width 71 height 17
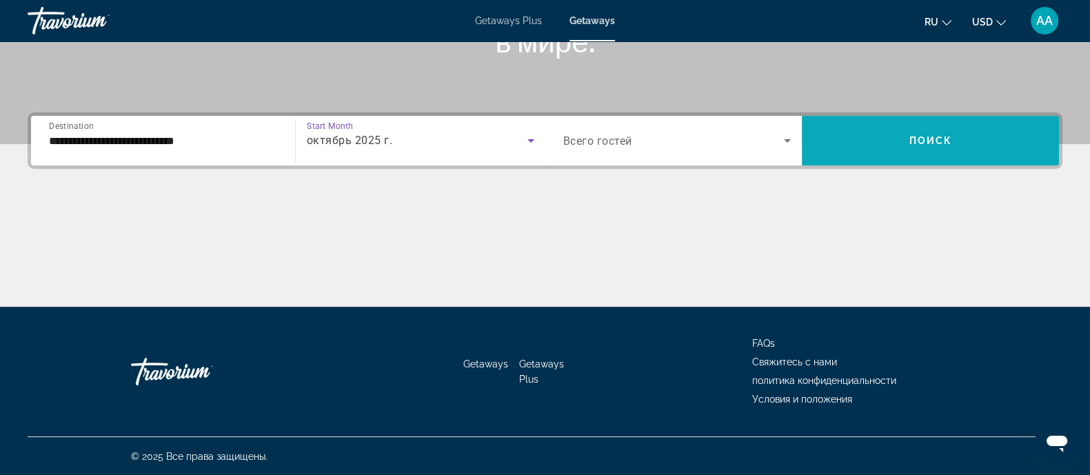
click at [879, 139] on span "Search widget" at bounding box center [930, 140] width 257 height 33
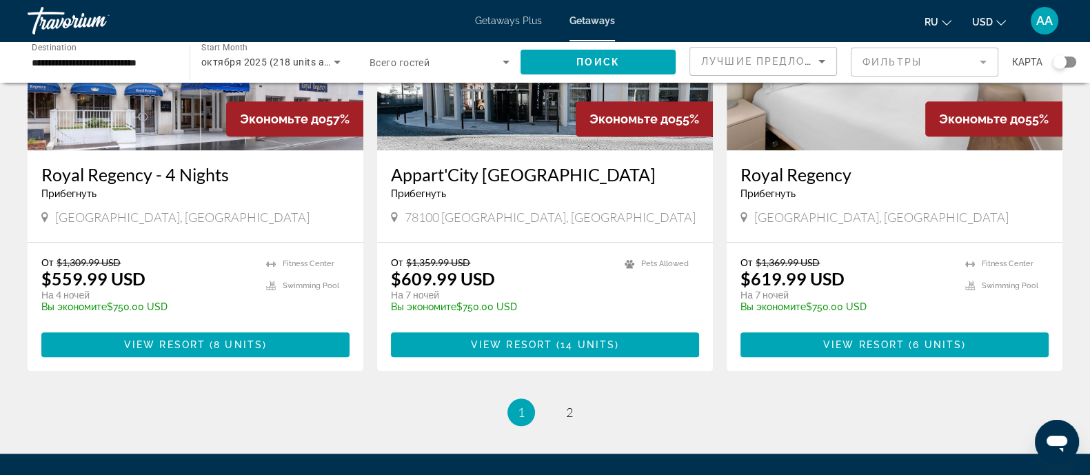
scroll to position [1755, 0]
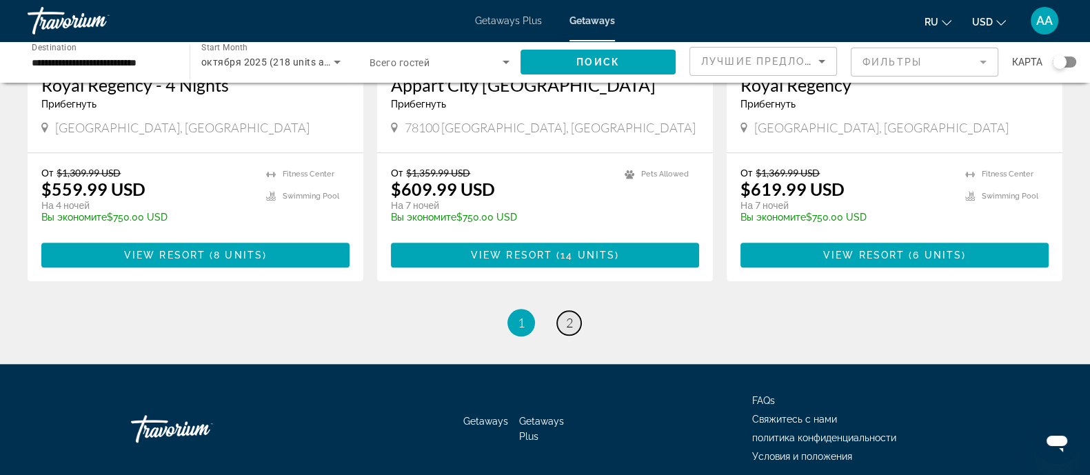
click at [570, 315] on span "2" at bounding box center [569, 322] width 7 height 15
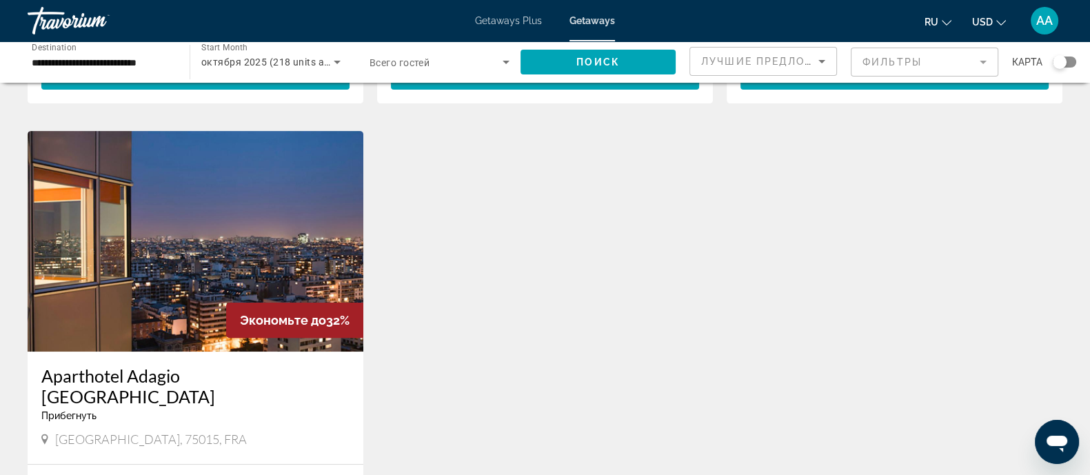
scroll to position [517, 0]
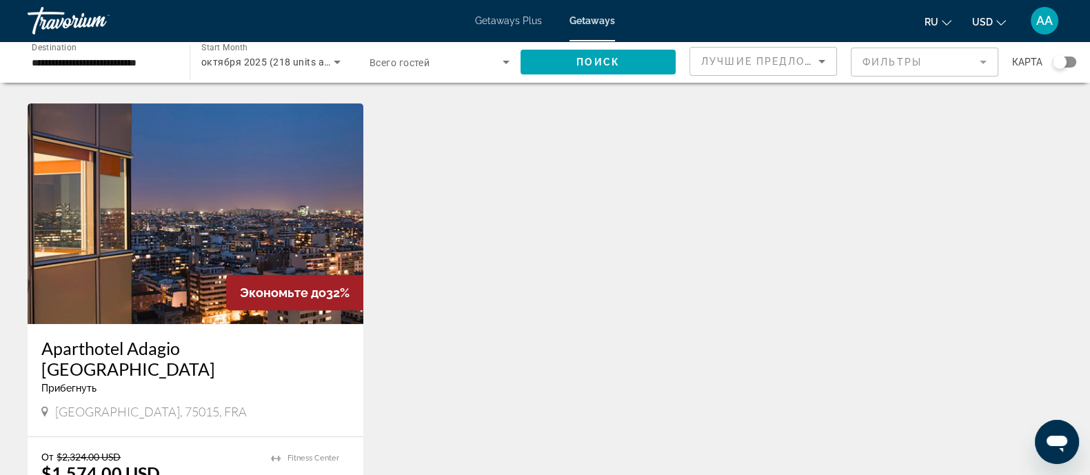
click at [244, 195] on img "Main content" at bounding box center [196, 213] width 336 height 221
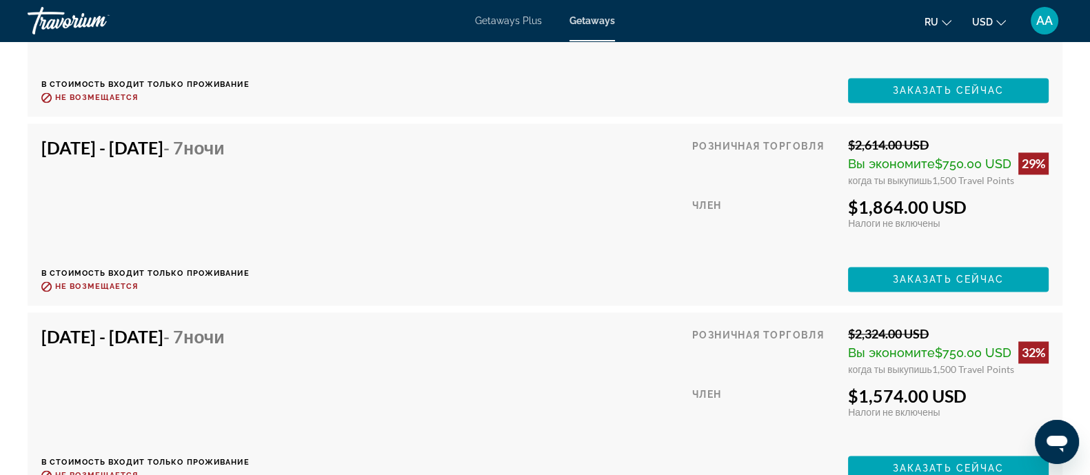
scroll to position [2413, 0]
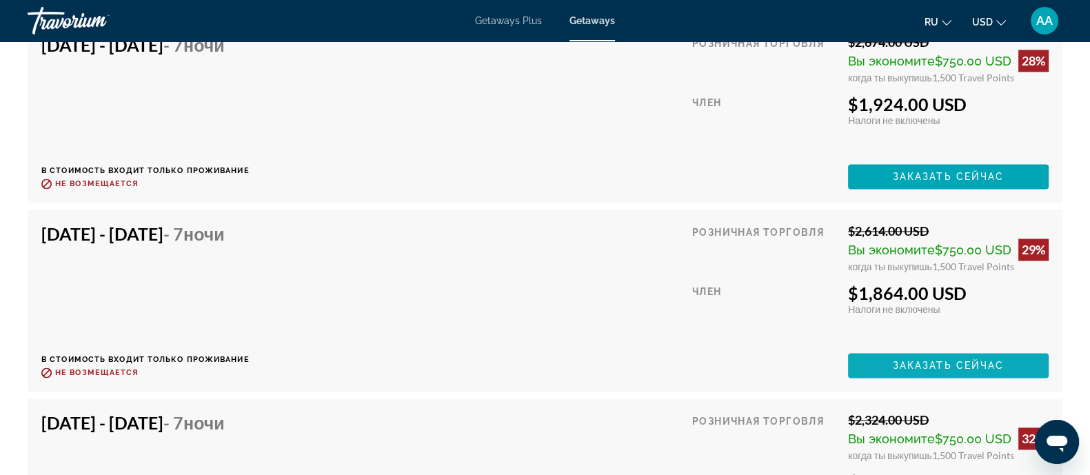
click at [964, 363] on span "Заказать сейчас" at bounding box center [949, 365] width 112 height 11
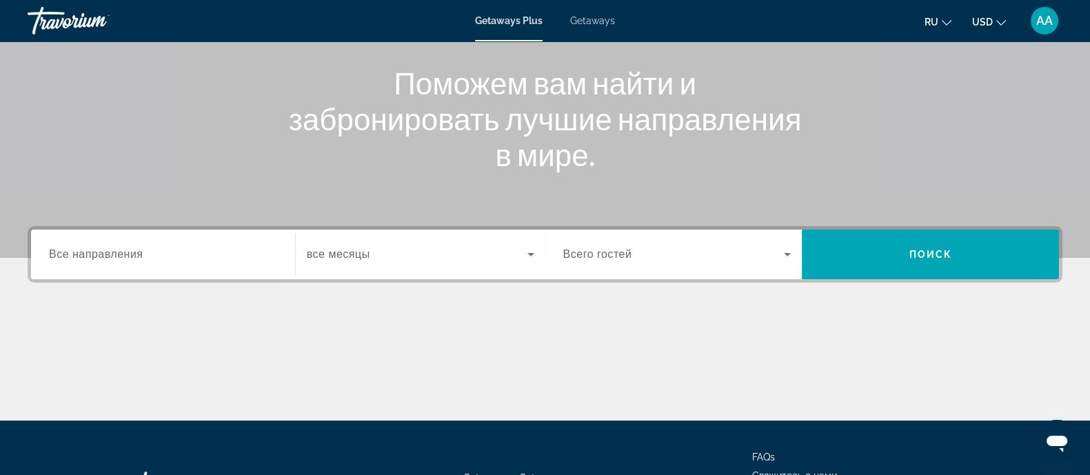
scroll to position [172, 0]
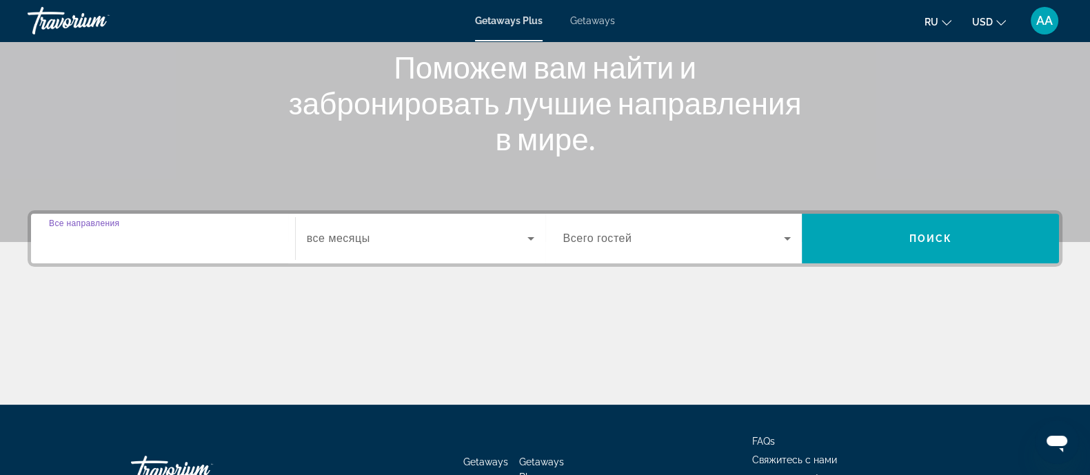
click at [172, 239] on input "Destination Все направления" at bounding box center [163, 239] width 228 height 17
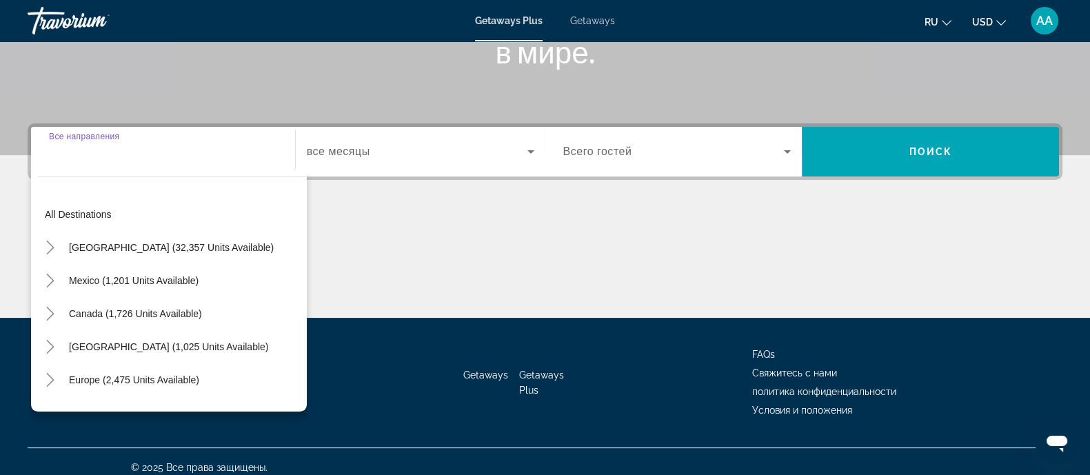
scroll to position [270, 0]
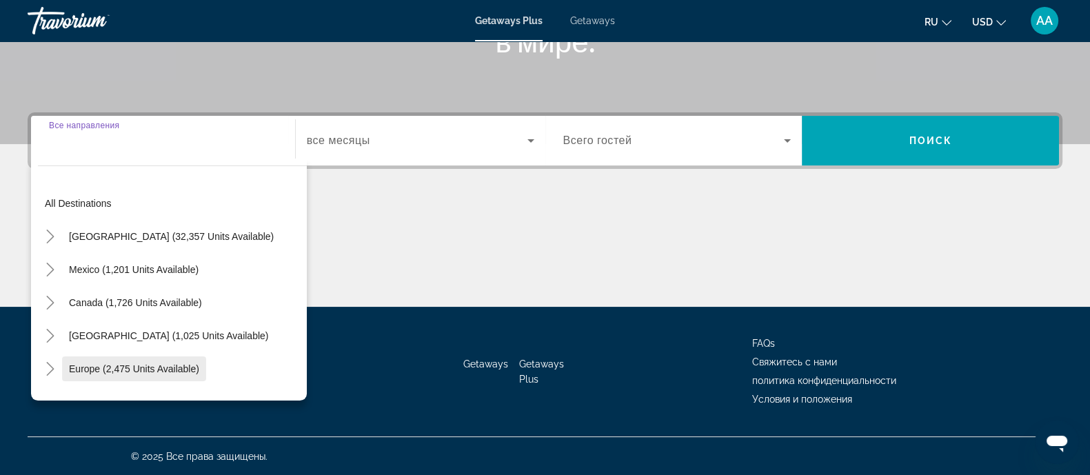
click at [190, 369] on span "Europe (2,475 units available)" at bounding box center [134, 368] width 130 height 11
type input "**********"
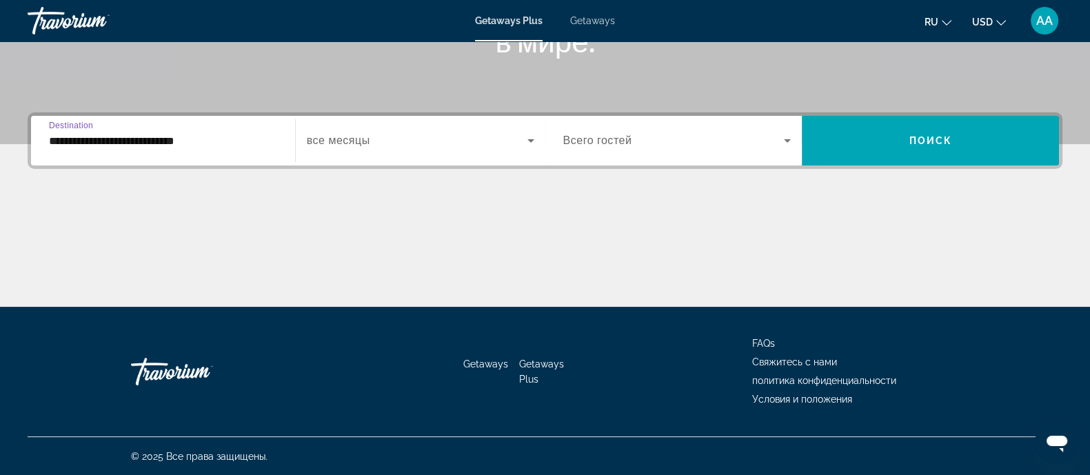
click at [421, 145] on span "Search widget" at bounding box center [417, 140] width 221 height 17
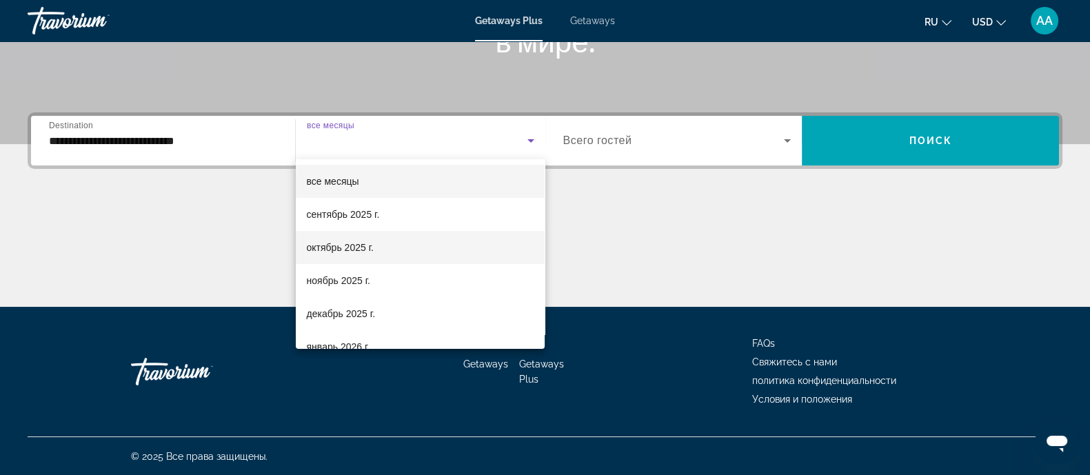
click at [377, 255] on mat-option "октябрь 2025 г." at bounding box center [421, 247] width 250 height 33
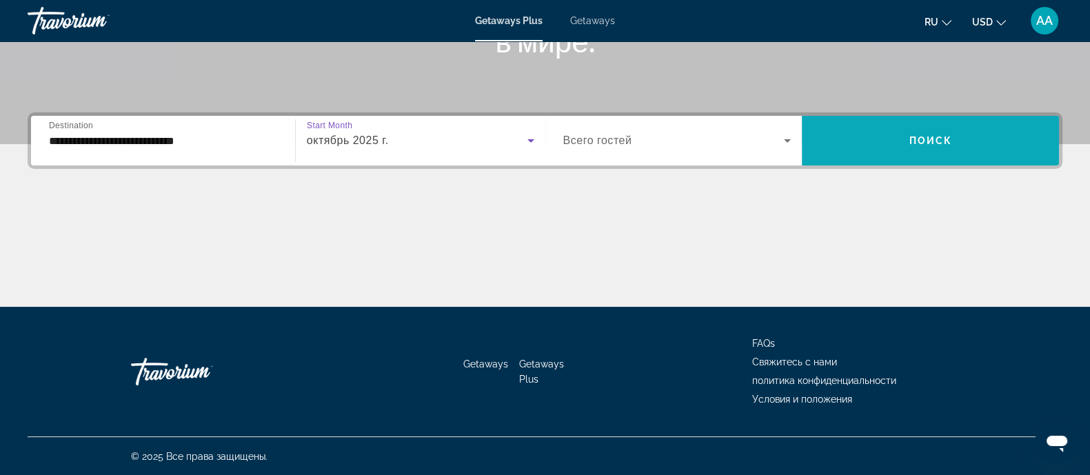
click at [882, 149] on span "Search widget" at bounding box center [930, 140] width 257 height 33
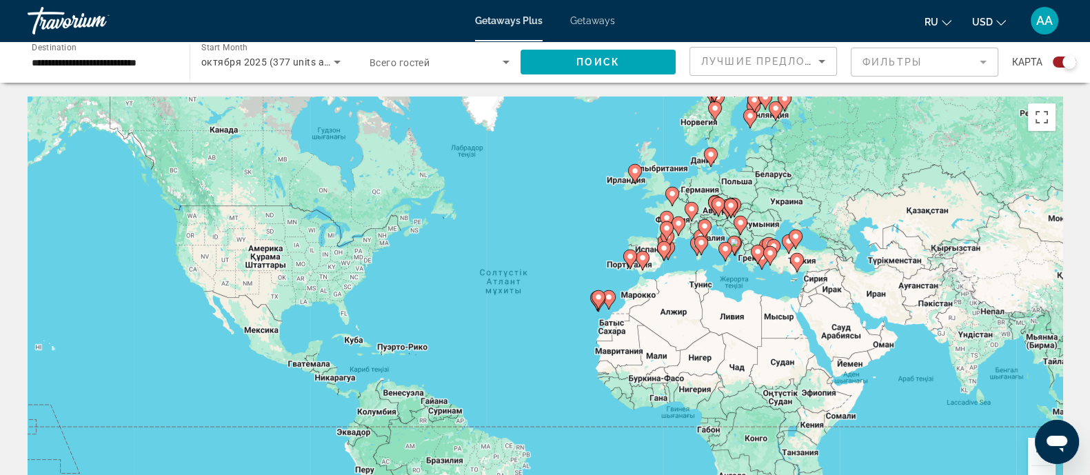
click at [162, 64] on input "**********" at bounding box center [102, 62] width 140 height 17
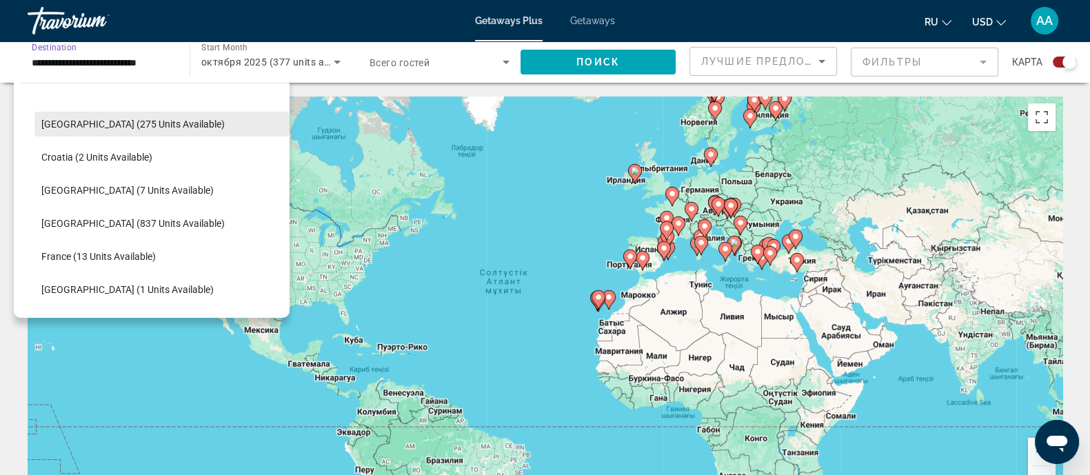
scroll to position [255, 0]
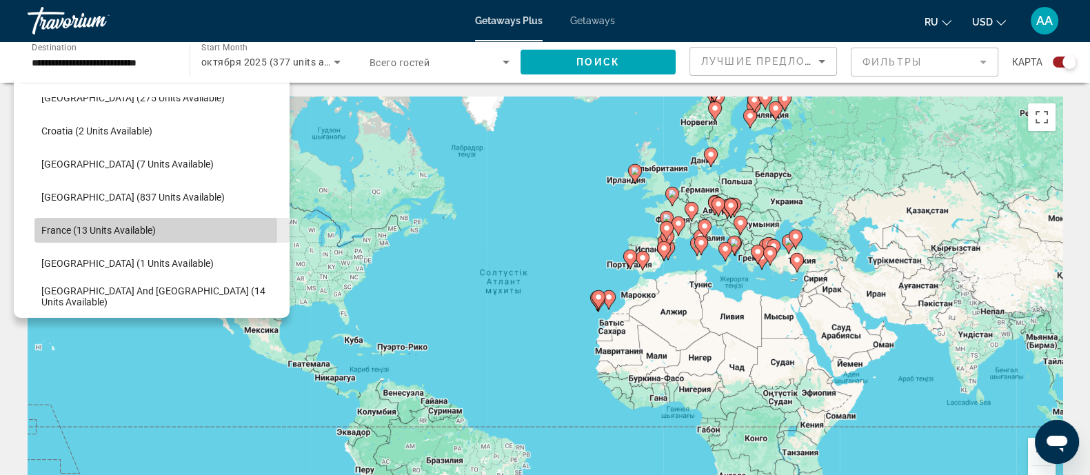
click at [117, 230] on span "France (13 units available)" at bounding box center [98, 230] width 114 height 11
type input "**********"
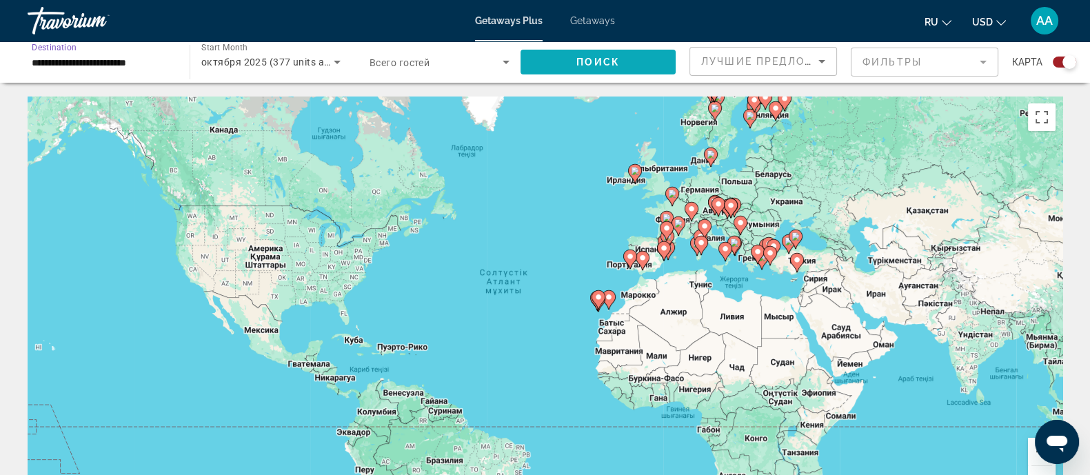
click at [592, 72] on span "Search widget" at bounding box center [598, 62] width 155 height 33
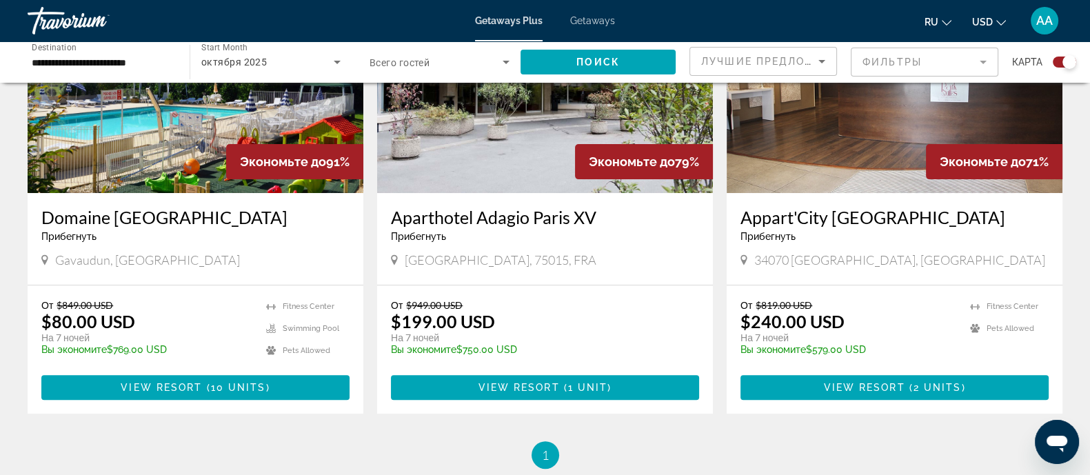
scroll to position [500, 0]
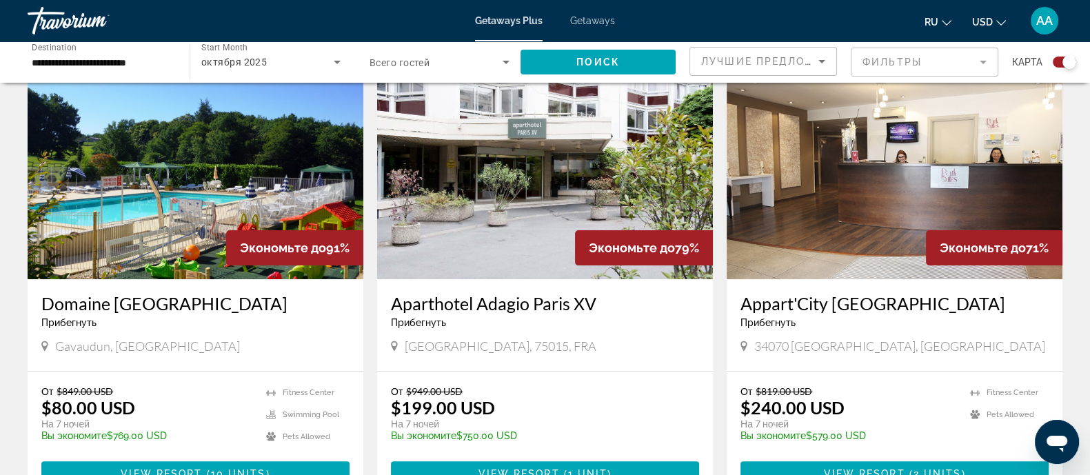
click at [524, 191] on img "Main content" at bounding box center [545, 169] width 336 height 221
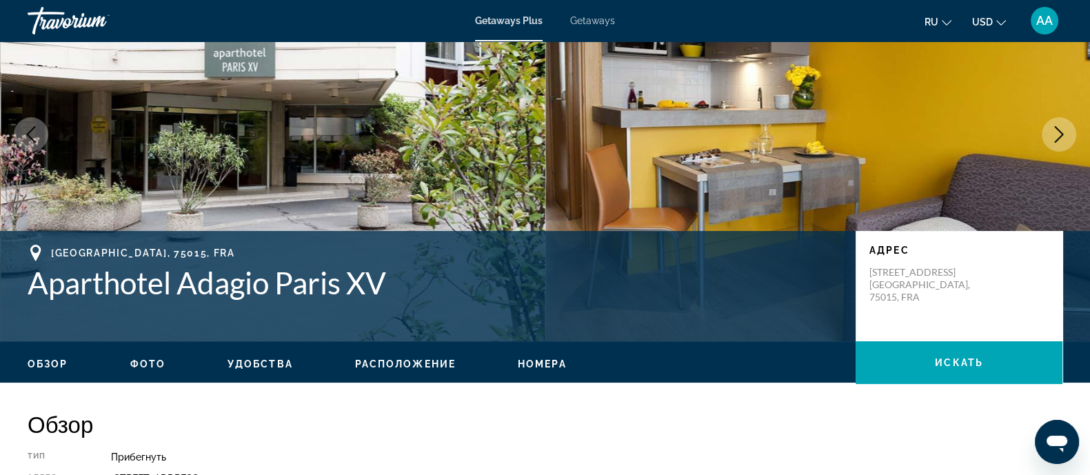
scroll to position [86, 0]
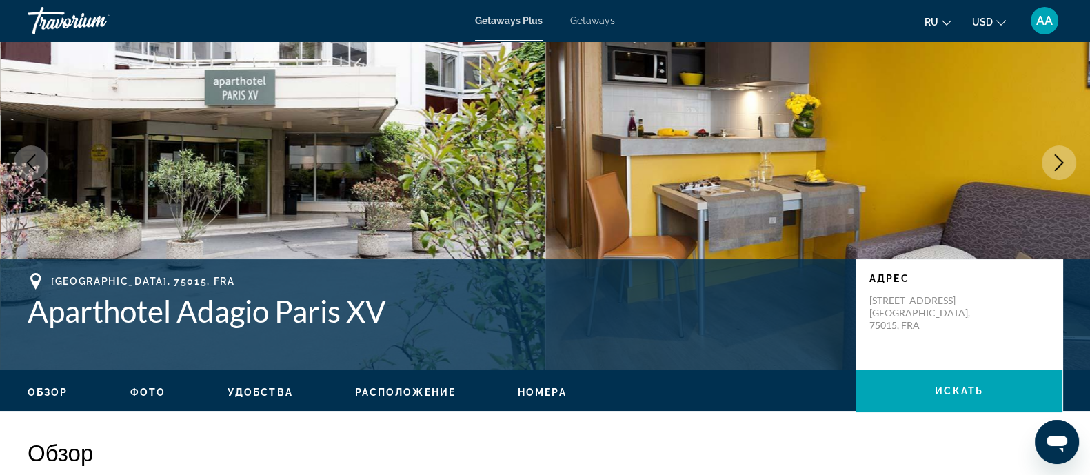
click at [882, 155] on icon "Next image" at bounding box center [1059, 163] width 17 height 17
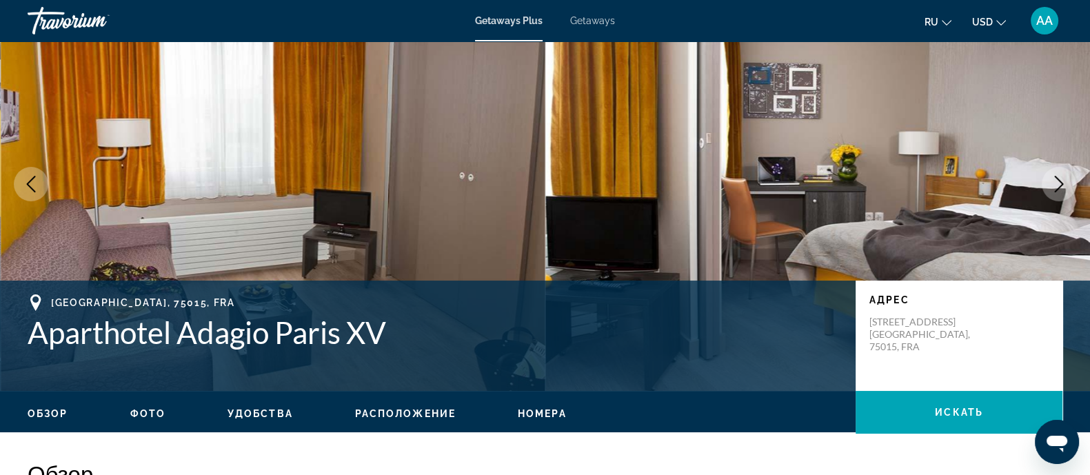
scroll to position [0, 0]
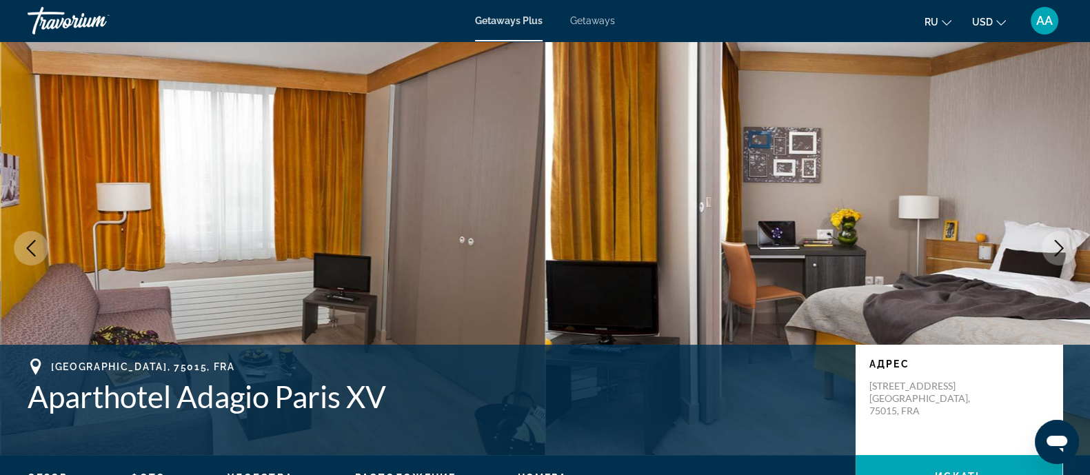
click at [882, 250] on icon "Next image" at bounding box center [1059, 248] width 9 height 17
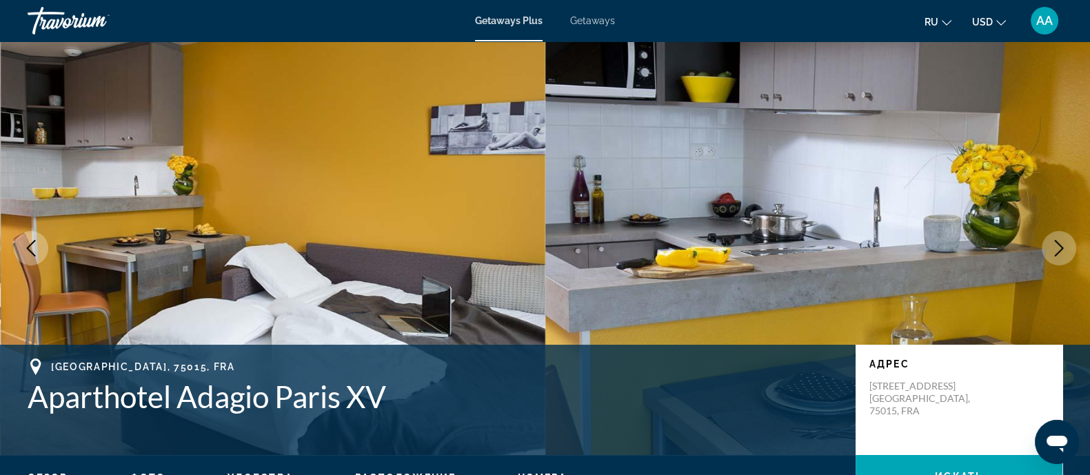
click at [882, 250] on icon "Next image" at bounding box center [1059, 248] width 9 height 17
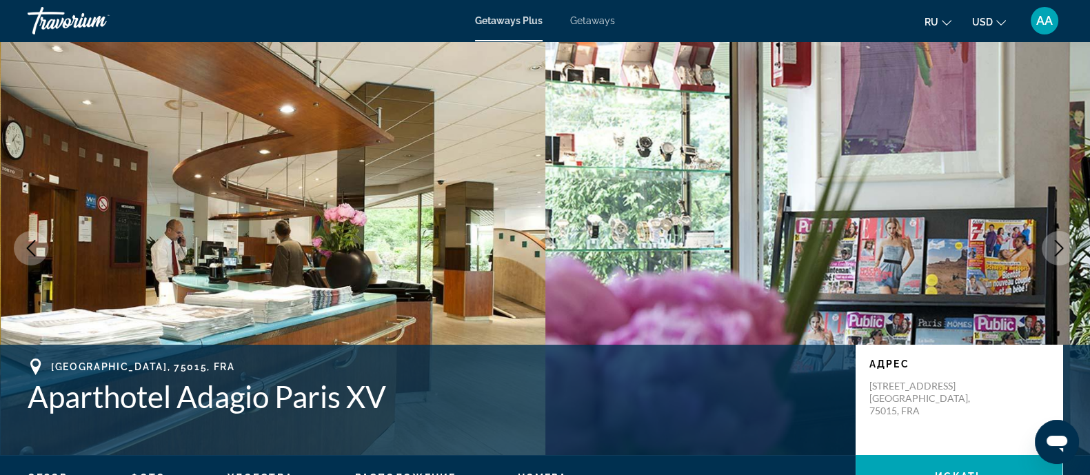
click at [882, 250] on icon "Next image" at bounding box center [1059, 248] width 9 height 17
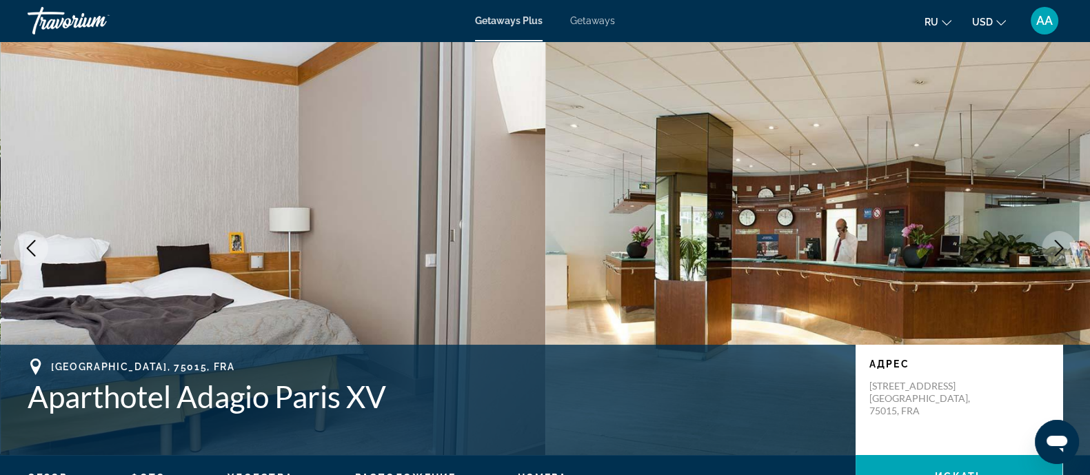
click at [882, 250] on icon "Next image" at bounding box center [1059, 248] width 9 height 17
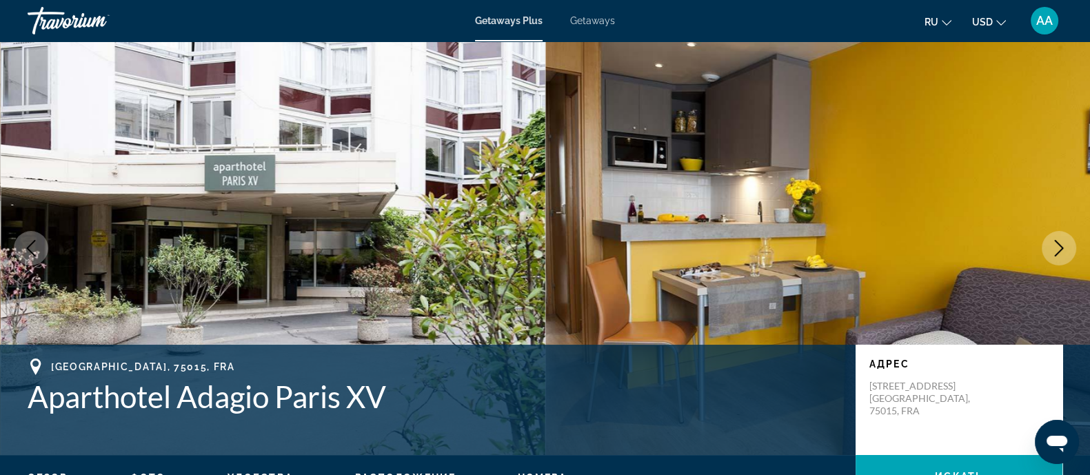
click at [882, 250] on icon "Next image" at bounding box center [1059, 248] width 9 height 17
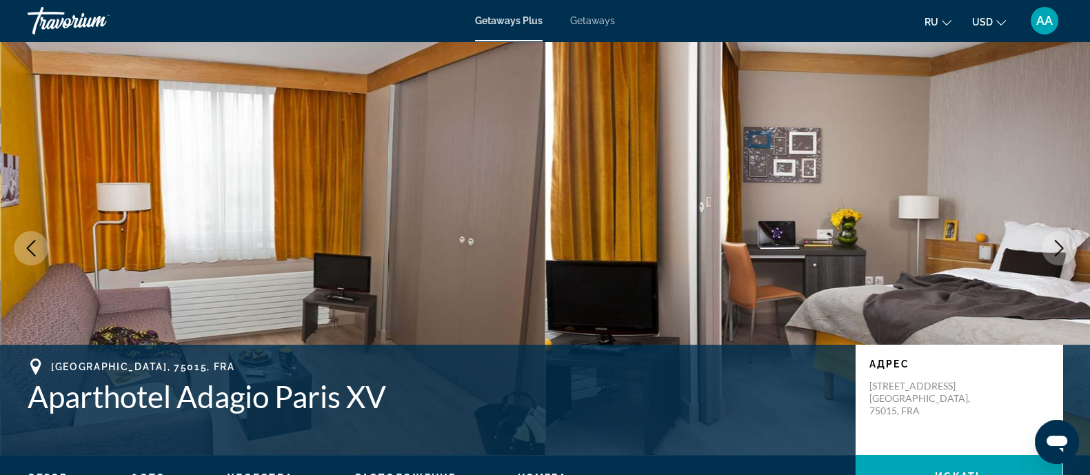
click at [882, 250] on icon "Next image" at bounding box center [1059, 248] width 9 height 17
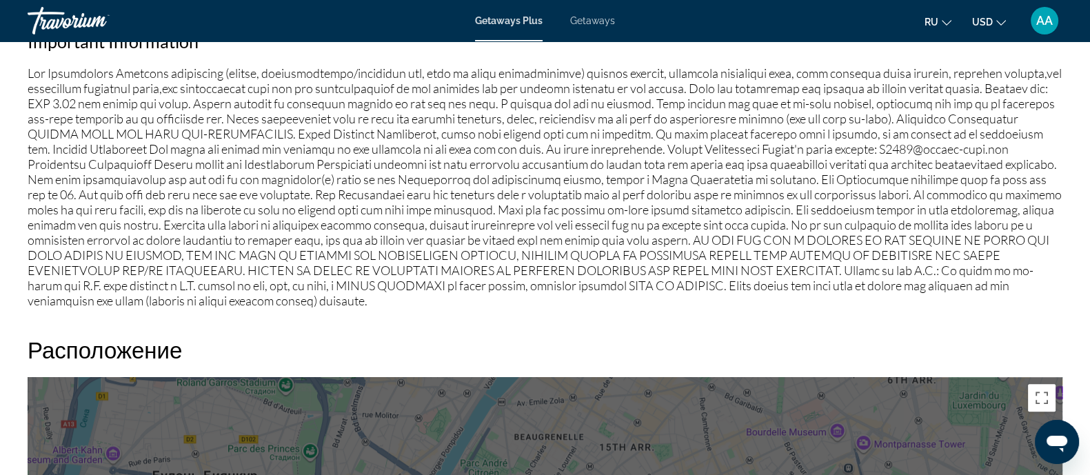
scroll to position [948, 0]
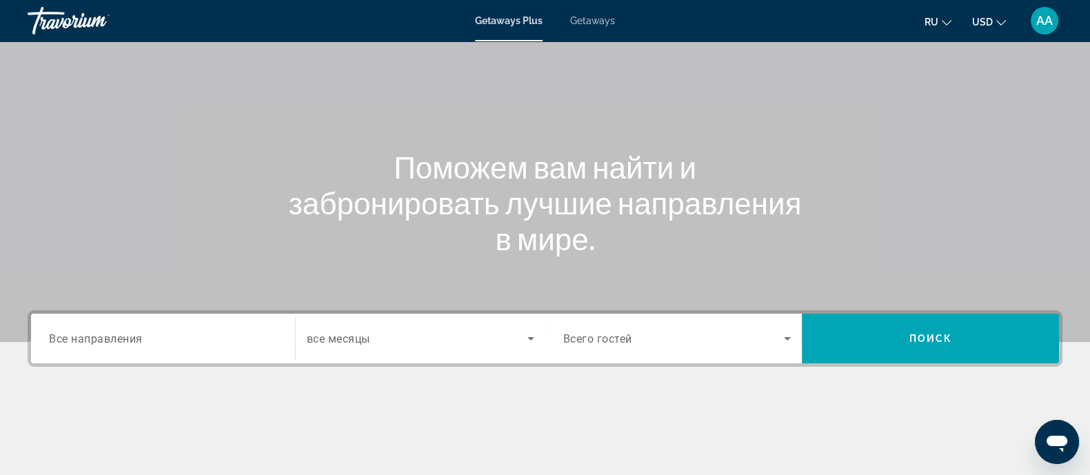
scroll to position [172, 0]
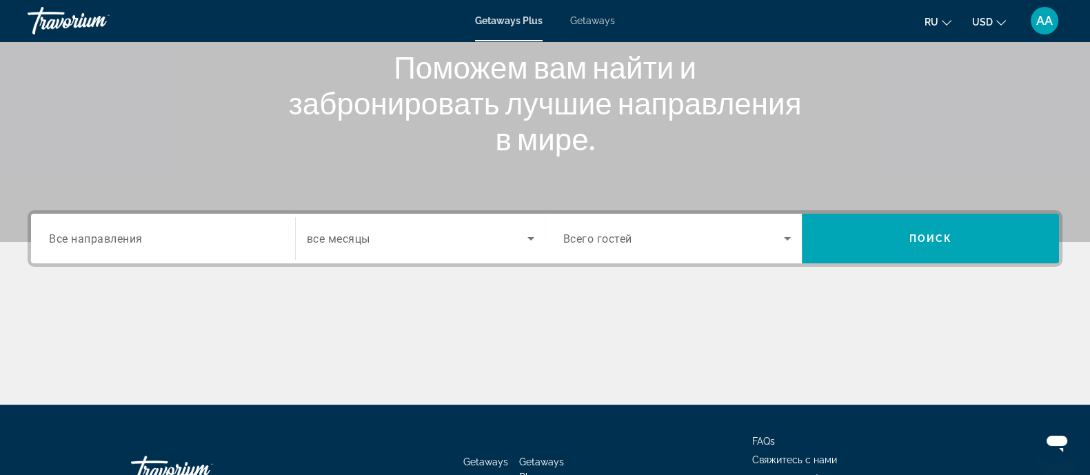
click at [142, 239] on span "Все направления" at bounding box center [96, 238] width 94 height 13
click at [142, 239] on input "Destination Все направления" at bounding box center [163, 239] width 228 height 17
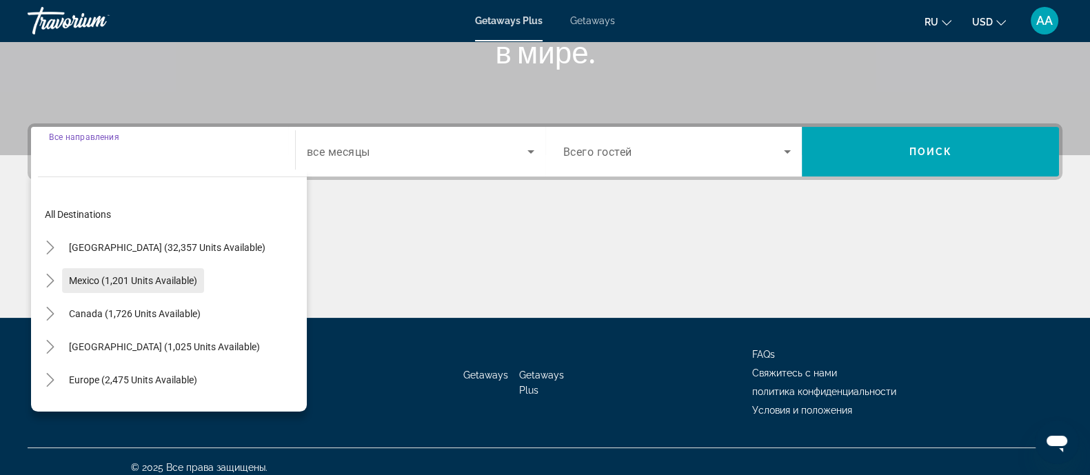
scroll to position [270, 0]
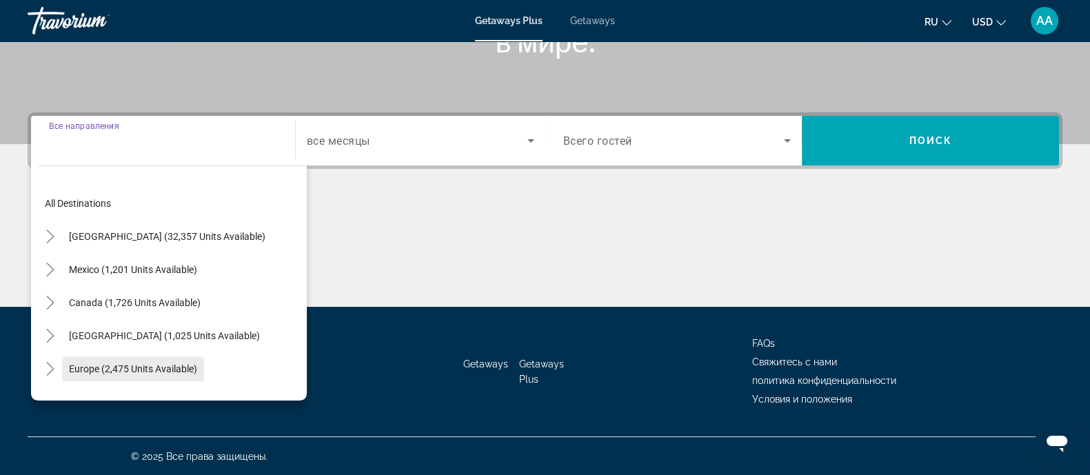
click at [66, 369] on span "Search widget" at bounding box center [133, 368] width 142 height 33
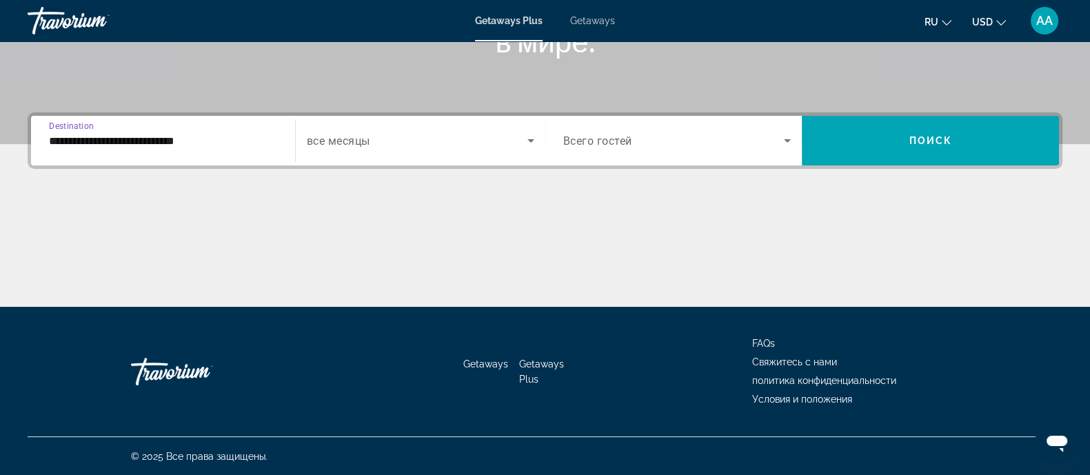
click at [166, 138] on input "**********" at bounding box center [163, 141] width 228 height 17
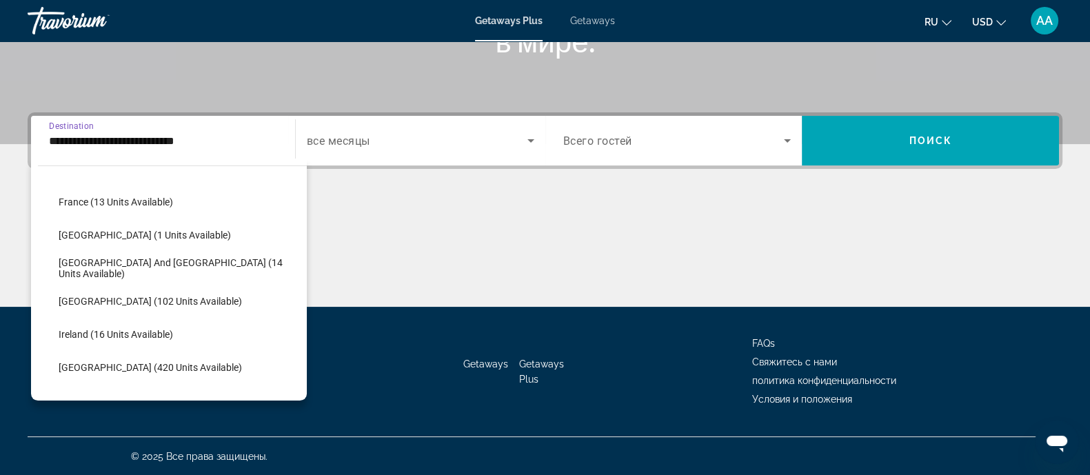
scroll to position [341, 0]
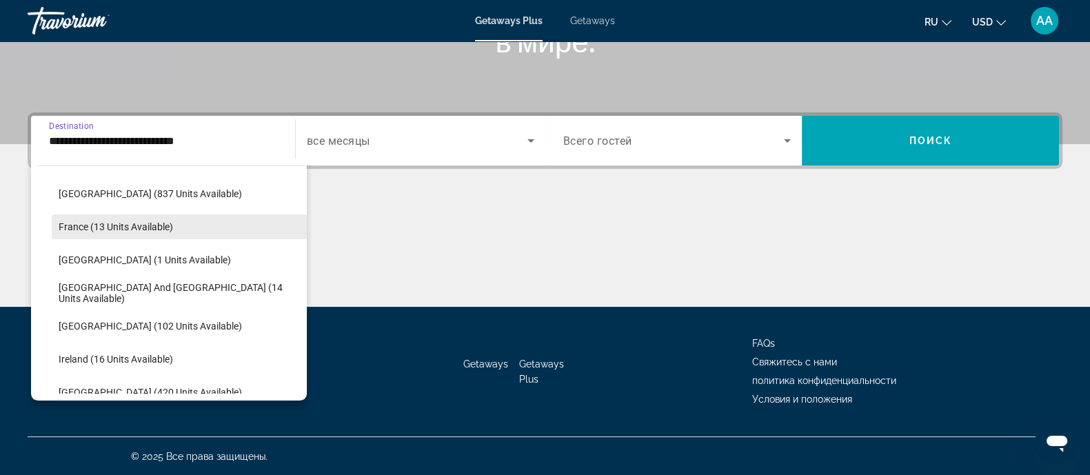
click at [135, 231] on span "France (13 units available)" at bounding box center [116, 226] width 114 height 11
type input "**********"
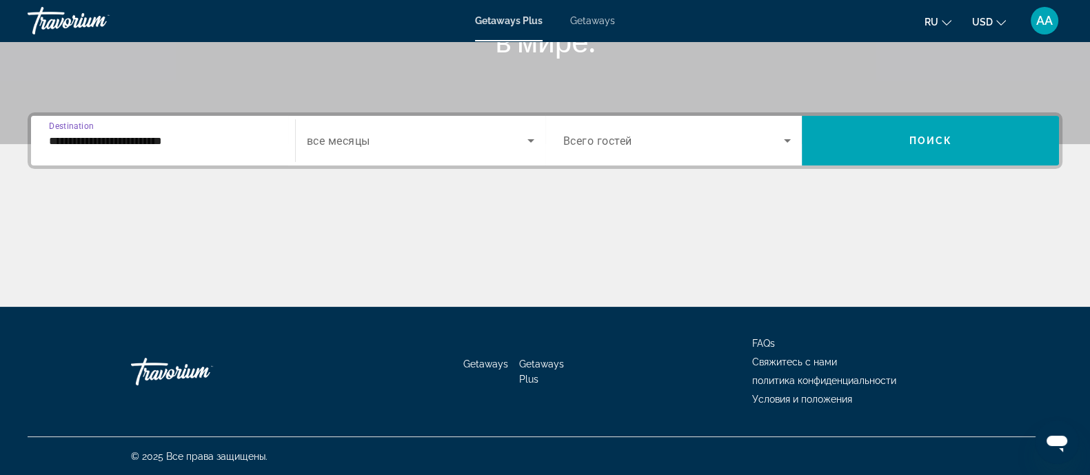
click at [635, 144] on span "Search widget" at bounding box center [674, 140] width 221 height 17
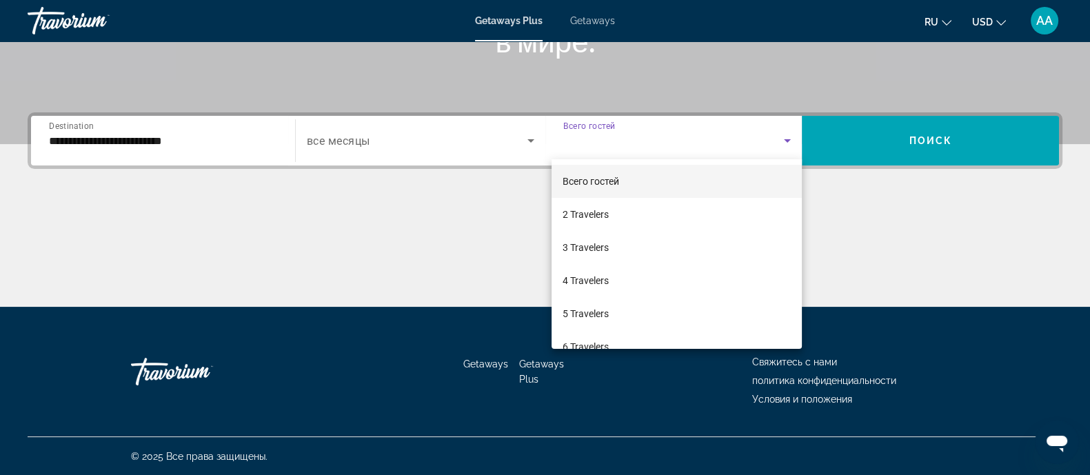
click at [446, 150] on div at bounding box center [545, 237] width 1090 height 475
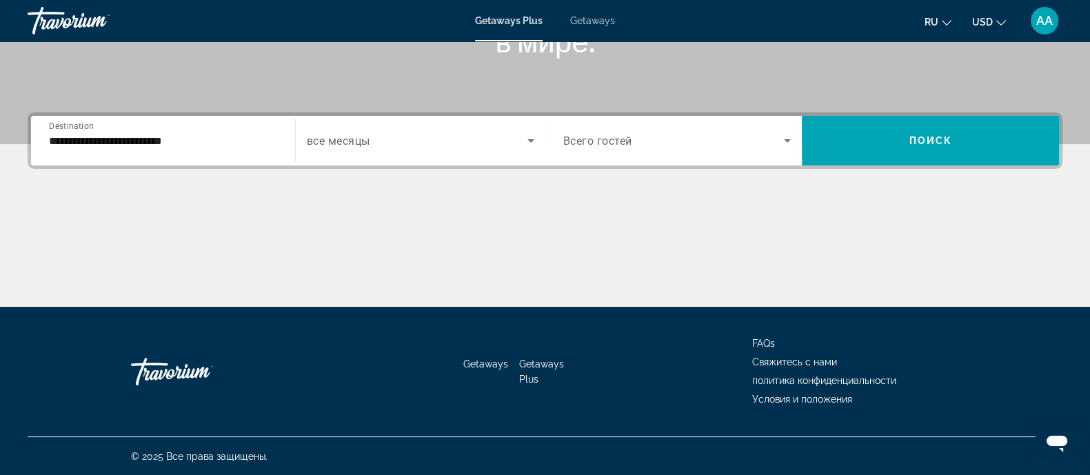
click at [348, 135] on span "все месяцы" at bounding box center [338, 141] width 63 height 13
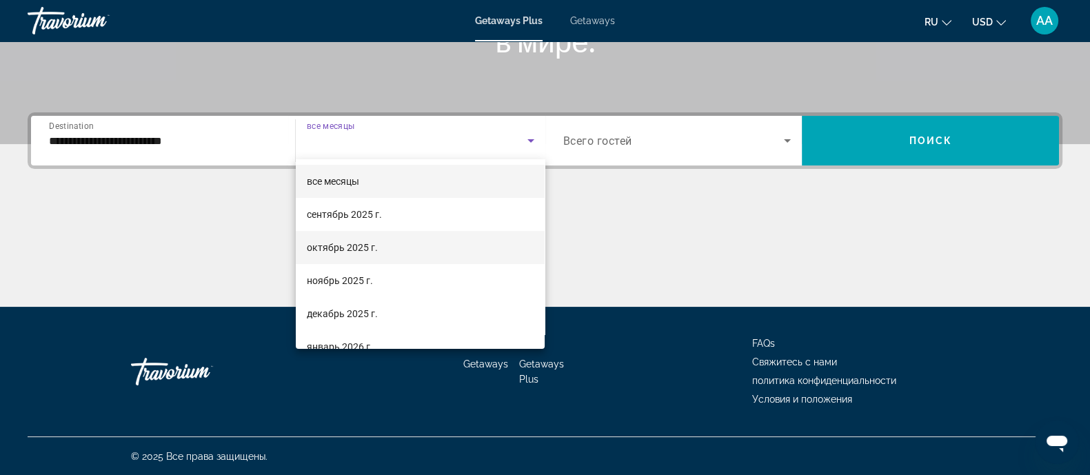
click at [325, 245] on span "октябрь 2025 г." at bounding box center [342, 247] width 71 height 17
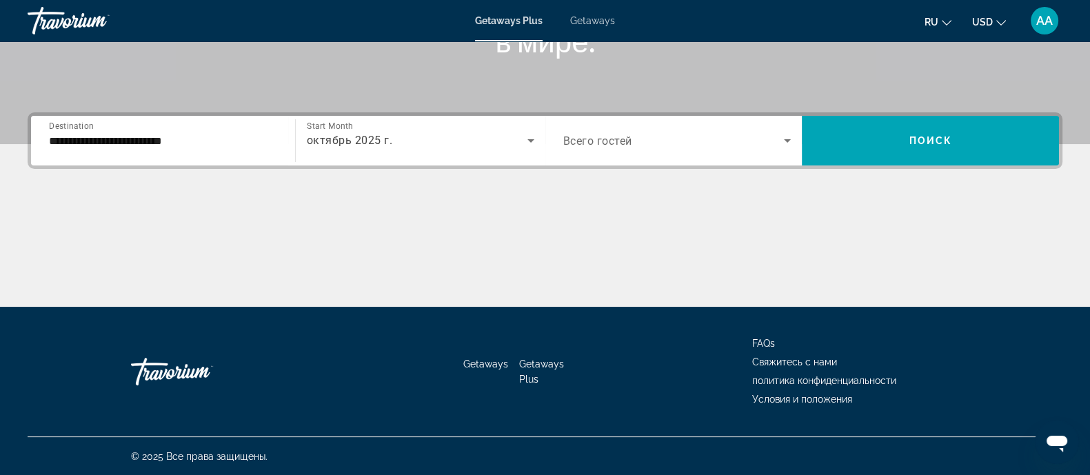
click at [584, 143] on span "Всего гостей" at bounding box center [598, 141] width 69 height 13
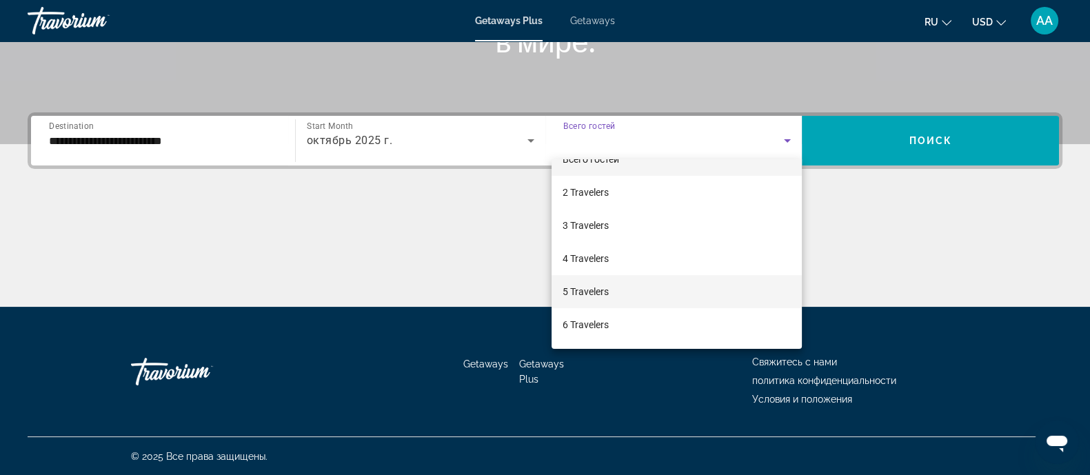
scroll to position [86, 0]
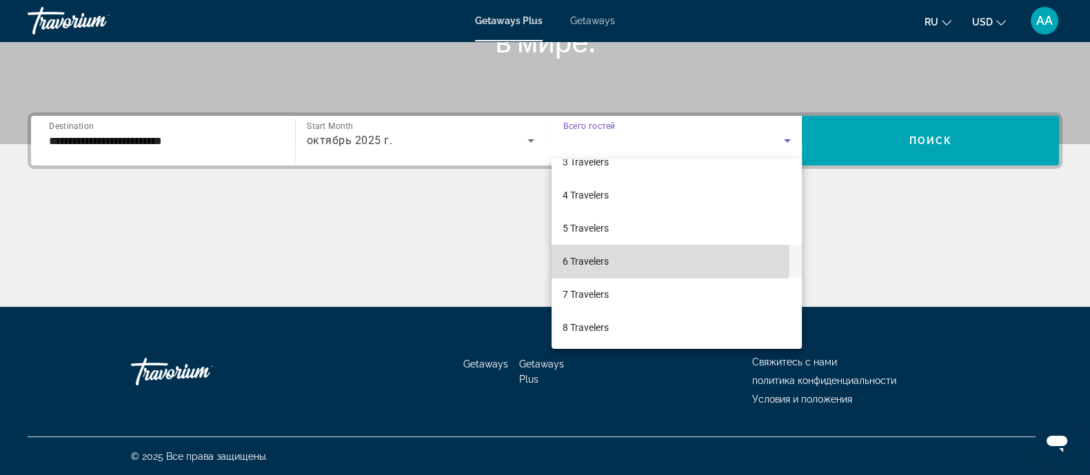
click at [580, 259] on span "6 Travelers" at bounding box center [586, 261] width 46 height 17
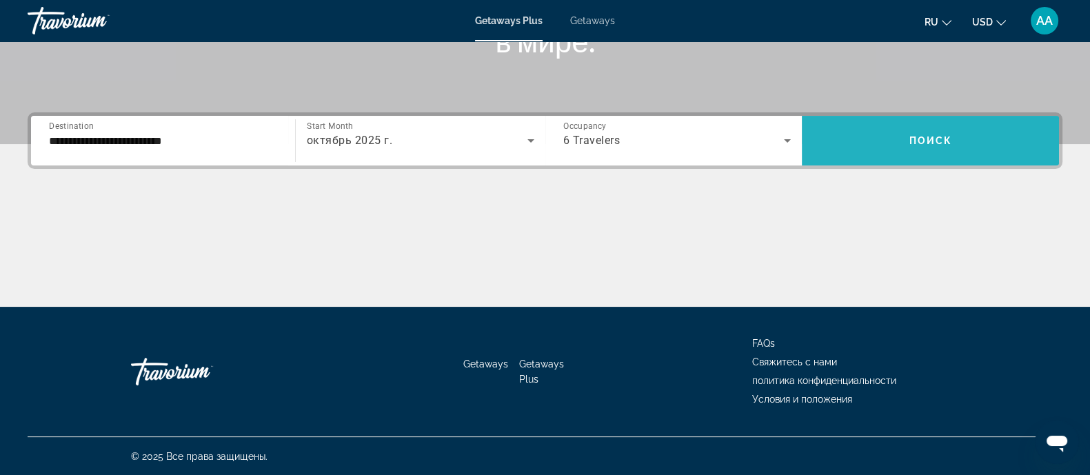
click at [882, 136] on span "Поиск" at bounding box center [930, 140] width 43 height 11
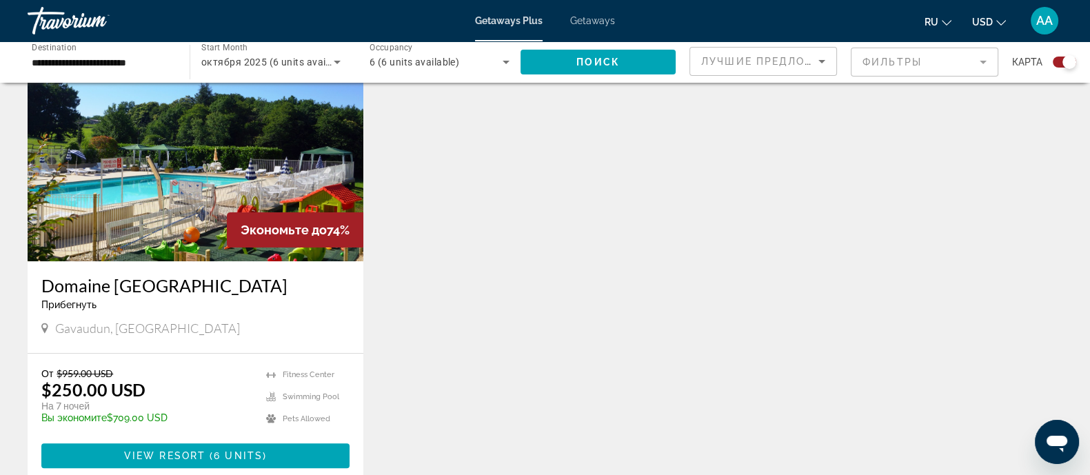
scroll to position [603, 0]
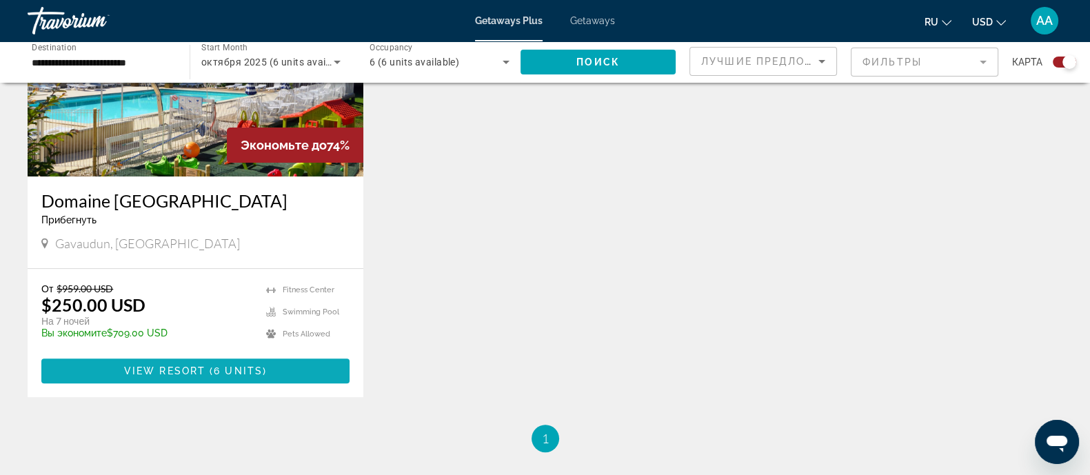
click at [269, 374] on span "Main content" at bounding box center [195, 371] width 308 height 33
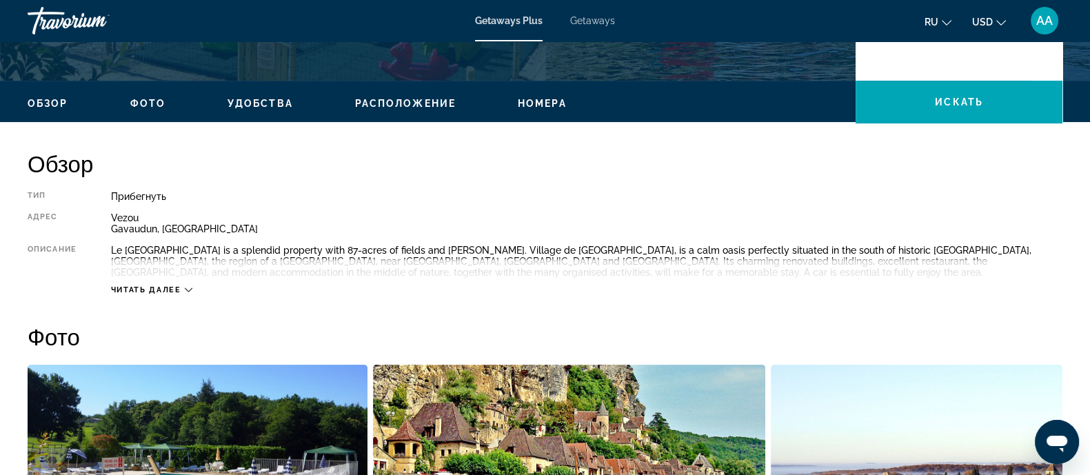
scroll to position [162, 0]
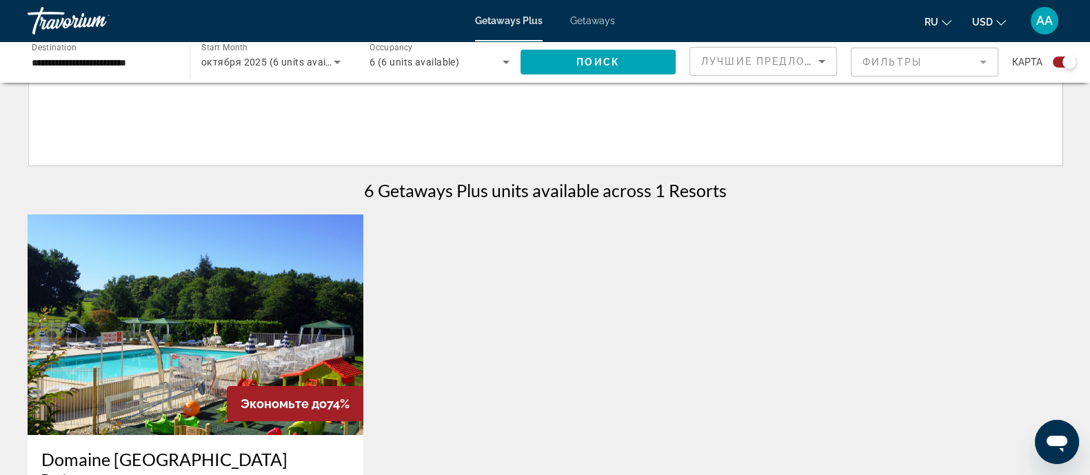
scroll to position [689, 0]
